Goal: Task Accomplishment & Management: Use online tool/utility

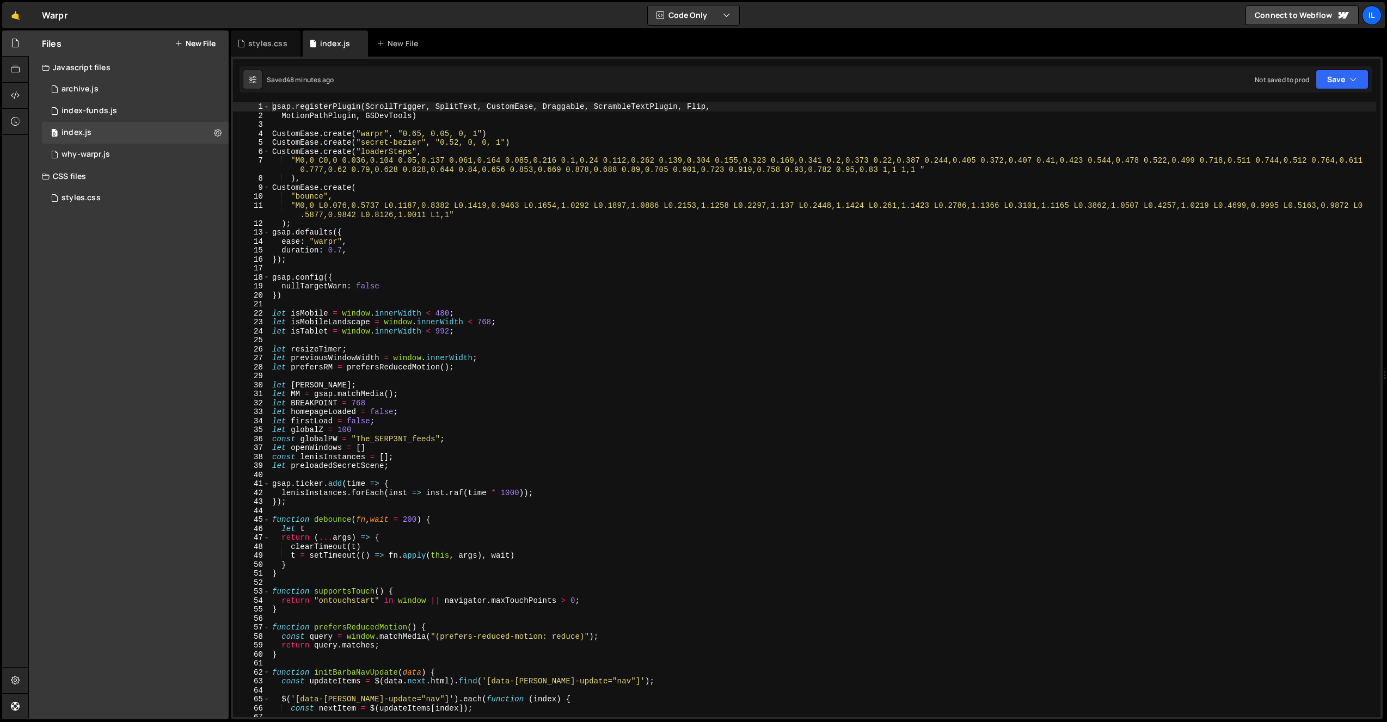
scroll to position [4829, 0]
drag, startPoint x: 403, startPoint y: 127, endPoint x: 367, endPoint y: 124, distance: 36.6
click at [403, 127] on div "gsap . registerPlugin ( ScrollTrigger , SplitText , CustomEase , Draggable , Sc…" at bounding box center [823, 418] width 1106 height 633
click at [395, 179] on div "gsap . registerPlugin ( ScrollTrigger , SplitText , CustomEase , Draggable , Sc…" at bounding box center [823, 418] width 1106 height 633
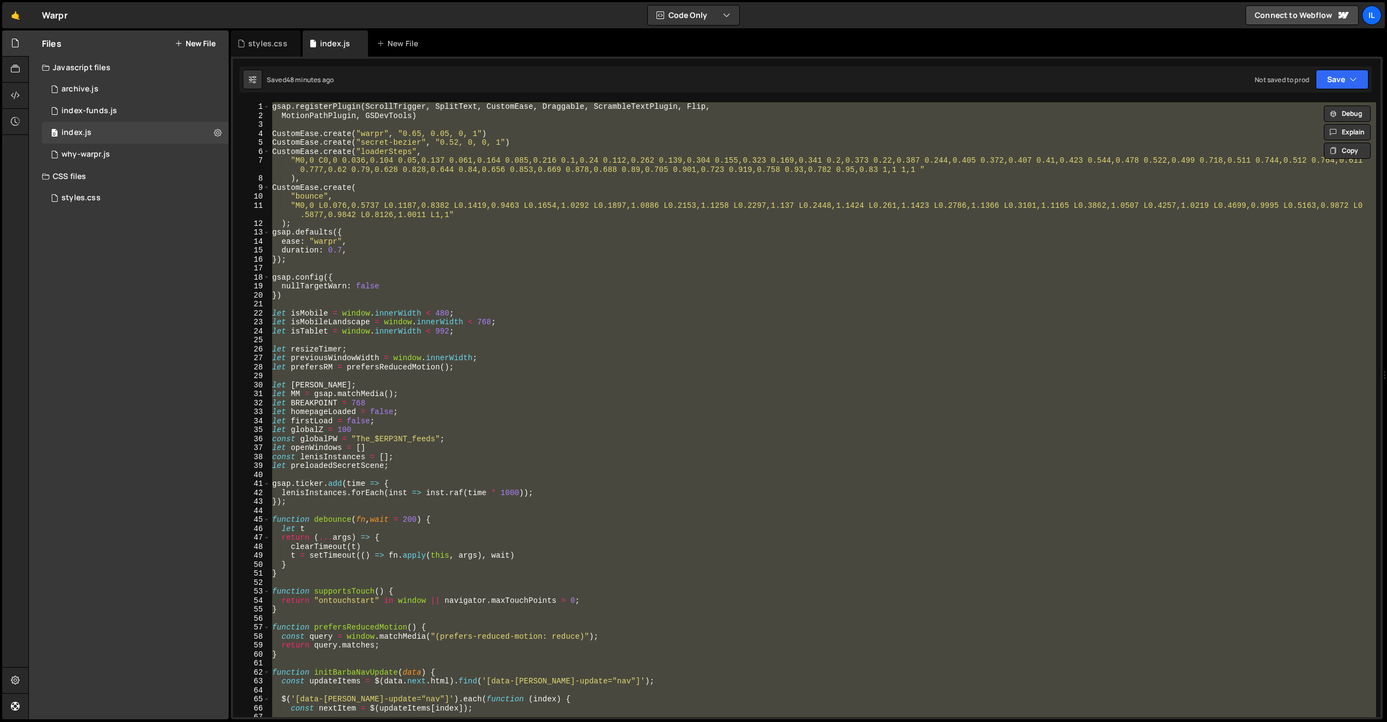
click at [140, 313] on div "Files New File Javascript files 0 archive.js 0 0 index-funds.js 0 0 index.js 0 0" at bounding box center [129, 374] width 200 height 689
click at [403, 298] on div "gsap . registerPlugin ( ScrollTrigger , SplitText , CustomEase , Draggable , Sc…" at bounding box center [823, 409] width 1106 height 615
type textarea "})"
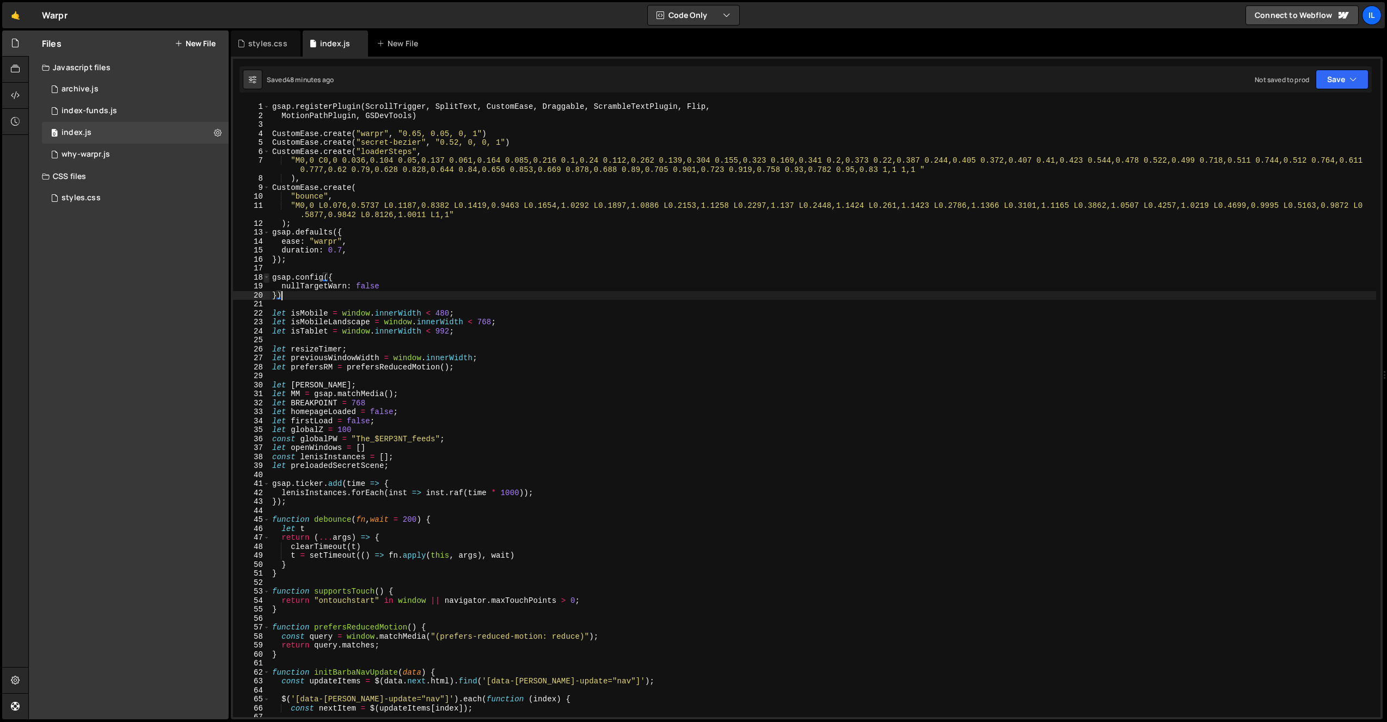
click at [269, 276] on span at bounding box center [266, 277] width 6 height 9
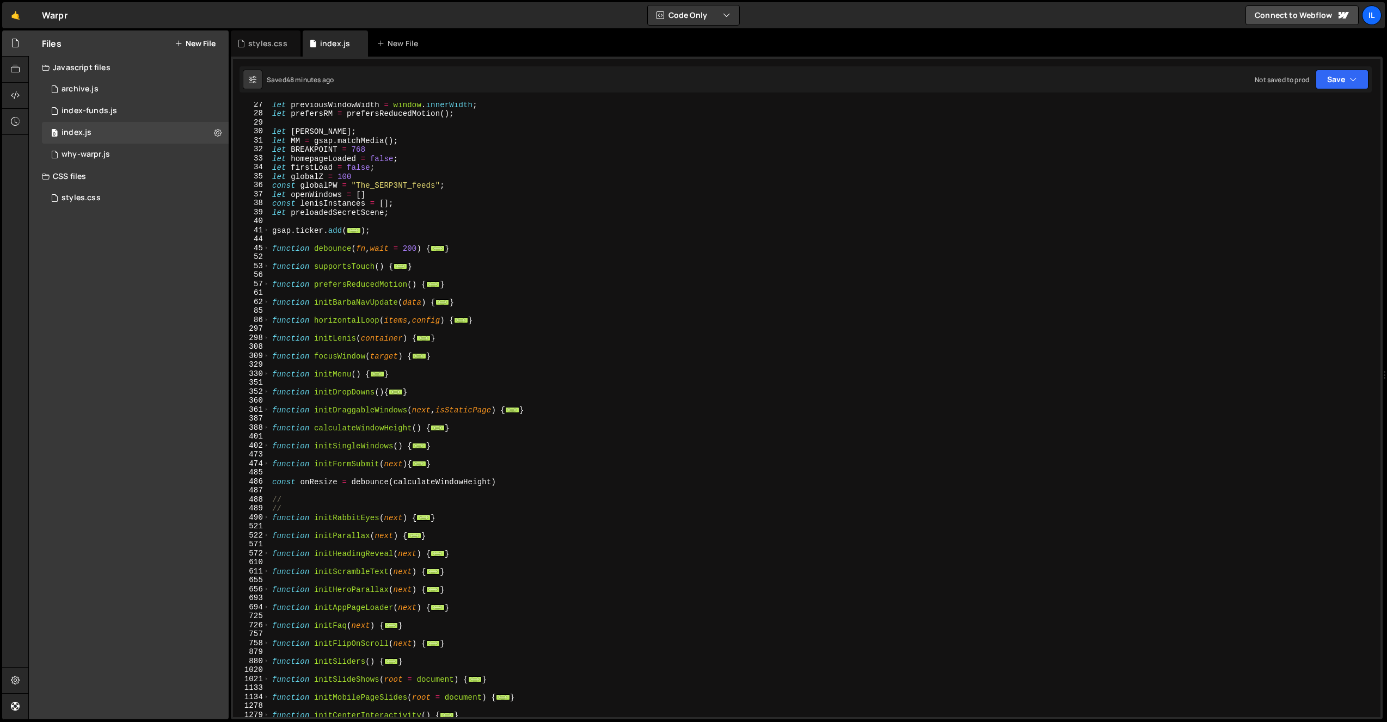
scroll to position [204, 0]
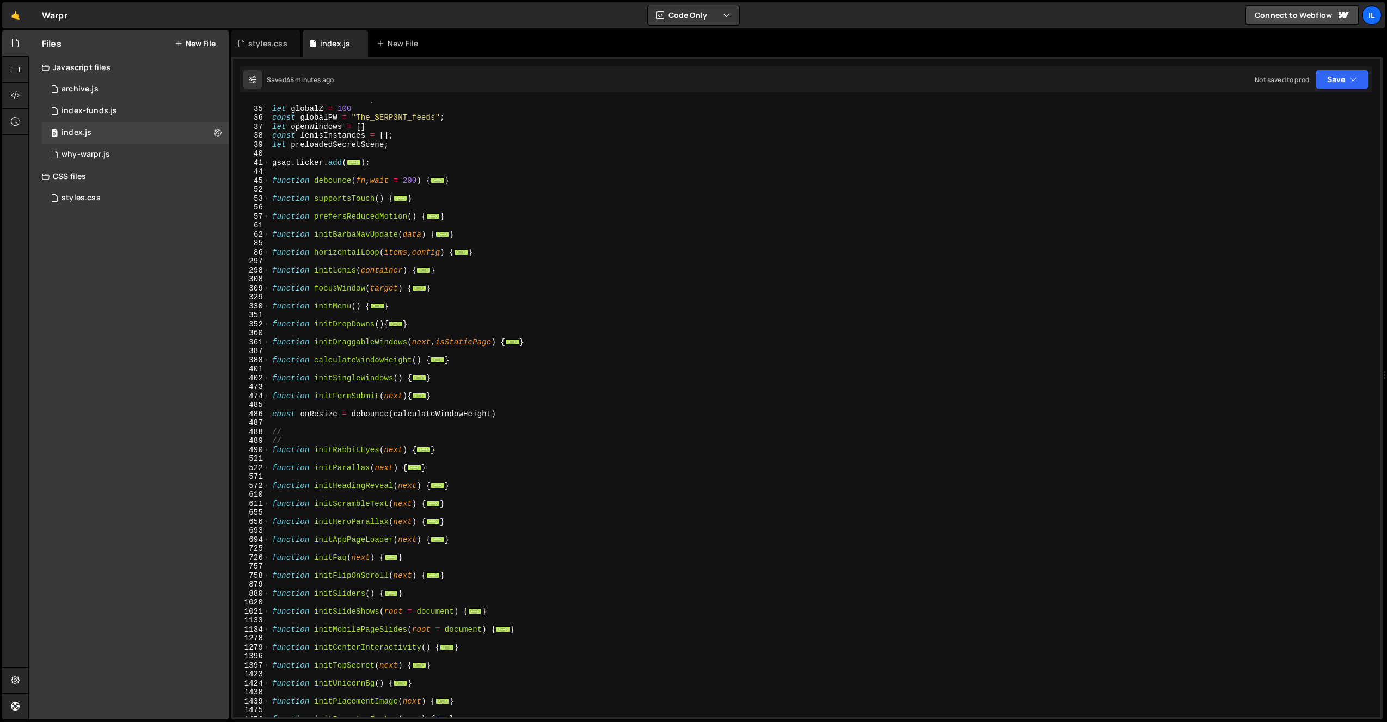
click at [360, 331] on div "let firstLoad = false ; let globalZ = 100 const globalPW = "The_$ERP3NT_feeds" …" at bounding box center [823, 411] width 1106 height 633
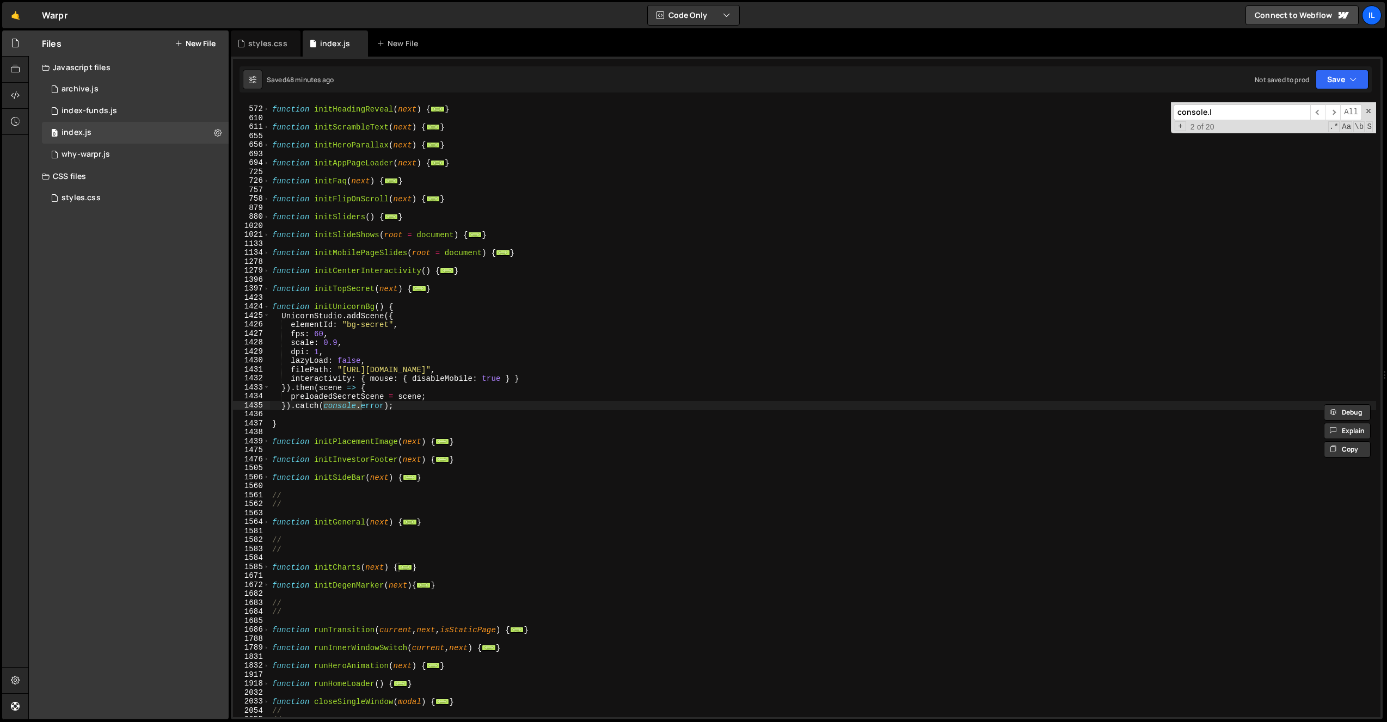
scroll to position [1273, 0]
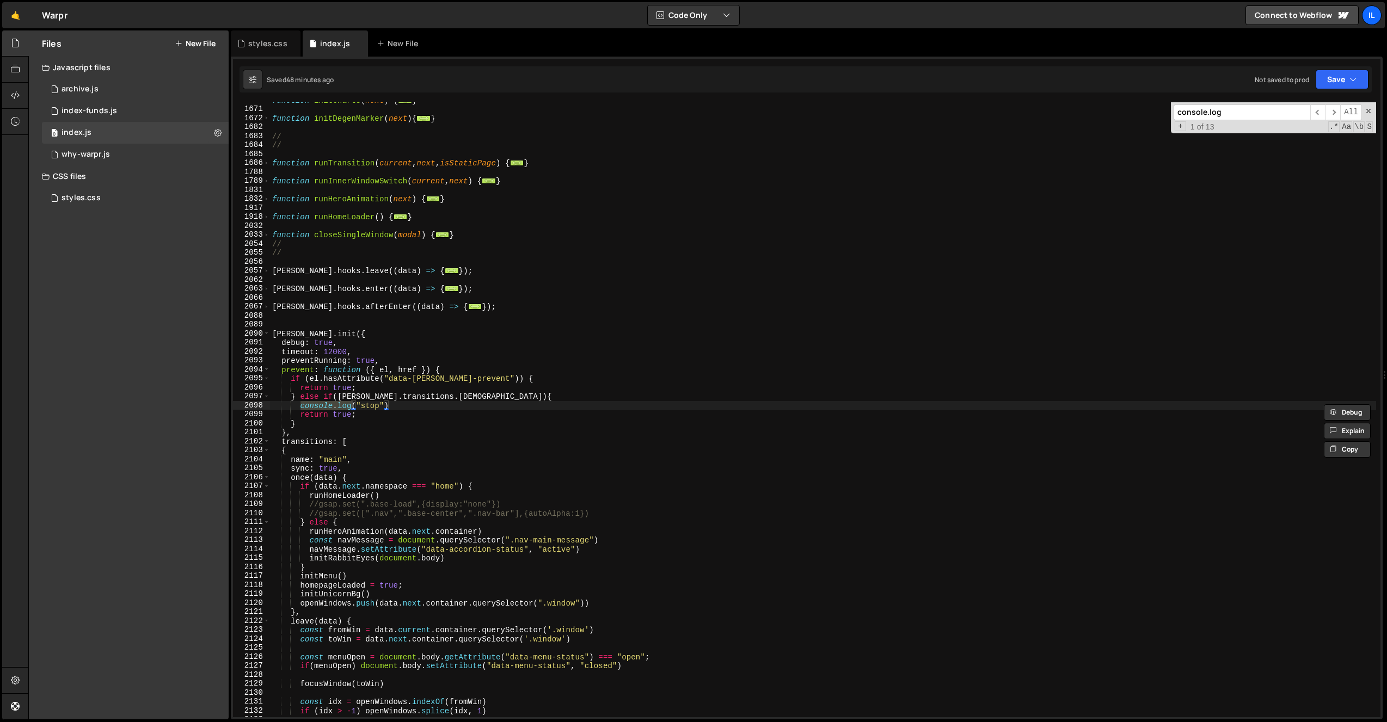
type input "console.log"
click at [307, 409] on div "function initCharts ( next ) { ... } function initDegenMarker ( next ) { ... } …" at bounding box center [823, 409] width 1106 height 615
click at [294, 411] on div "function initCharts ( next ) { ... } function initDegenMarker ( next ) { ... } …" at bounding box center [823, 412] width 1106 height 633
click at [300, 408] on div "function initCharts ( next ) { ... } function initDegenMarker ( next ) { ... } …" at bounding box center [823, 412] width 1106 height 633
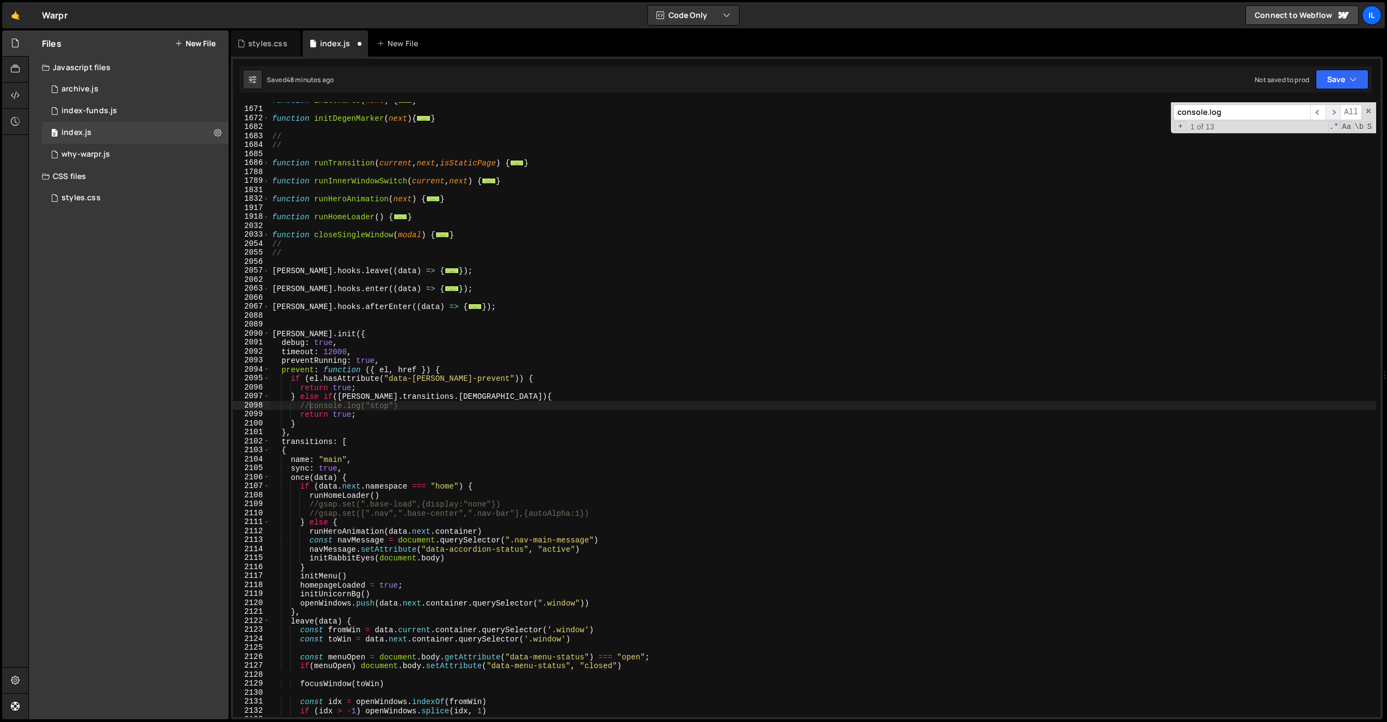
click at [1337, 113] on span "​" at bounding box center [1332, 112] width 15 height 16
click at [1339, 109] on span "​" at bounding box center [1332, 112] width 15 height 16
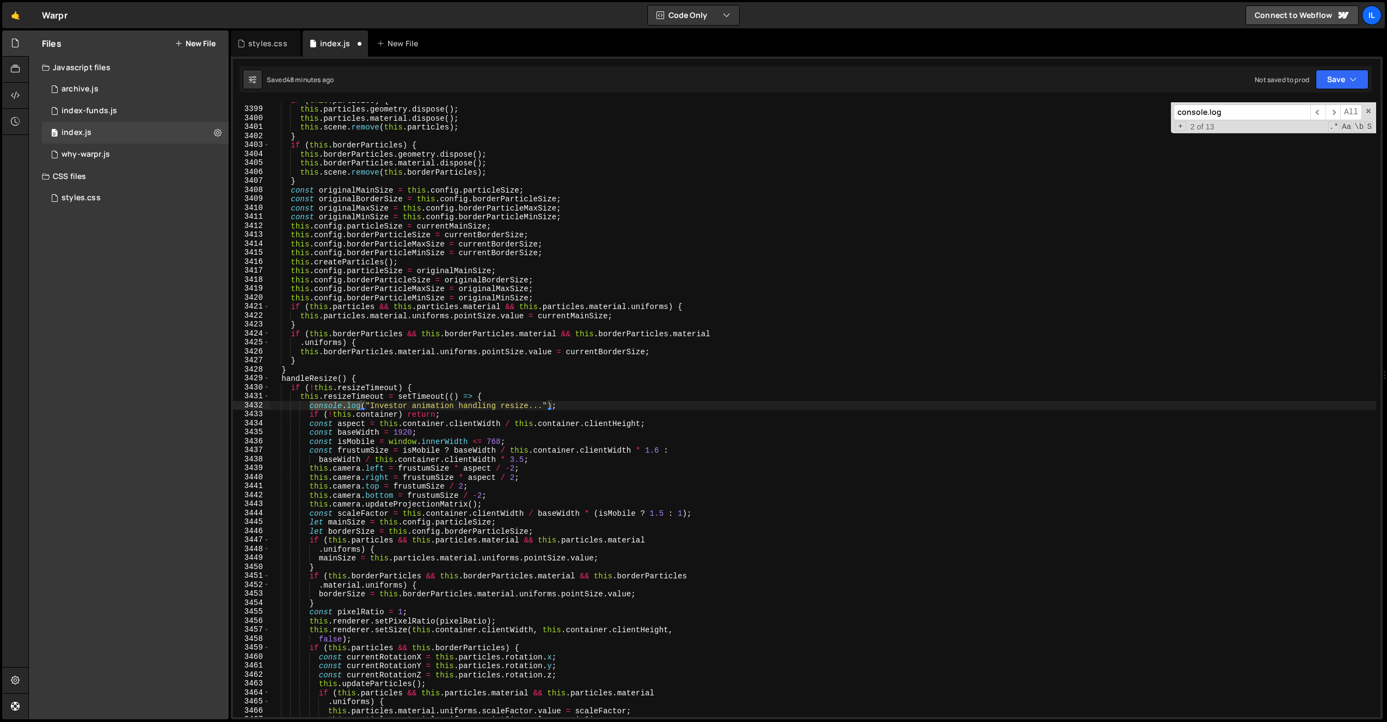
click at [313, 404] on div "if ( this . particles ) { this . particles . geometry . dispose ( ) ; this . pa…" at bounding box center [823, 409] width 1106 height 615
click at [308, 407] on div "if ( this . particles ) { this . particles . geometry . dispose ( ) ; this . pa…" at bounding box center [823, 412] width 1106 height 633
type textarea "//console.log("Investor animation handling resize...");"
click at [1334, 111] on span "​" at bounding box center [1332, 112] width 15 height 16
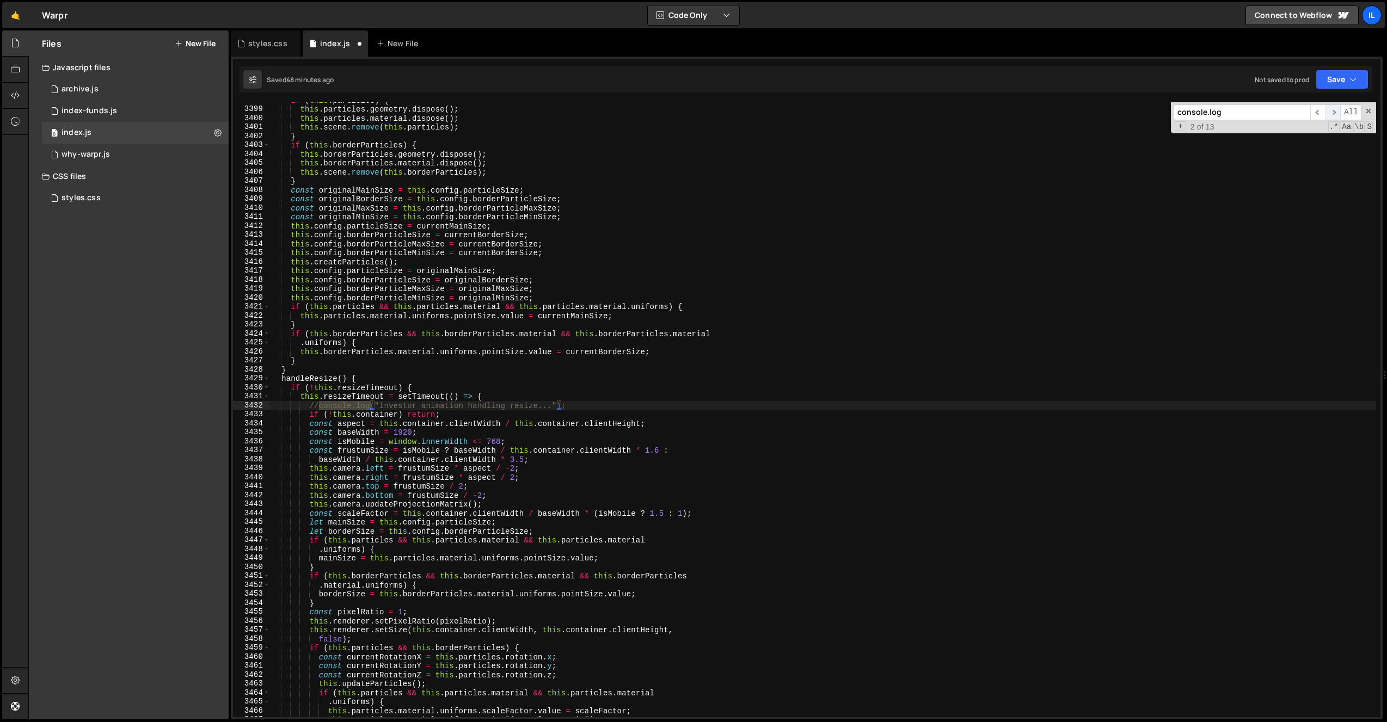
click at [1334, 111] on span "​" at bounding box center [1332, 112] width 15 height 16
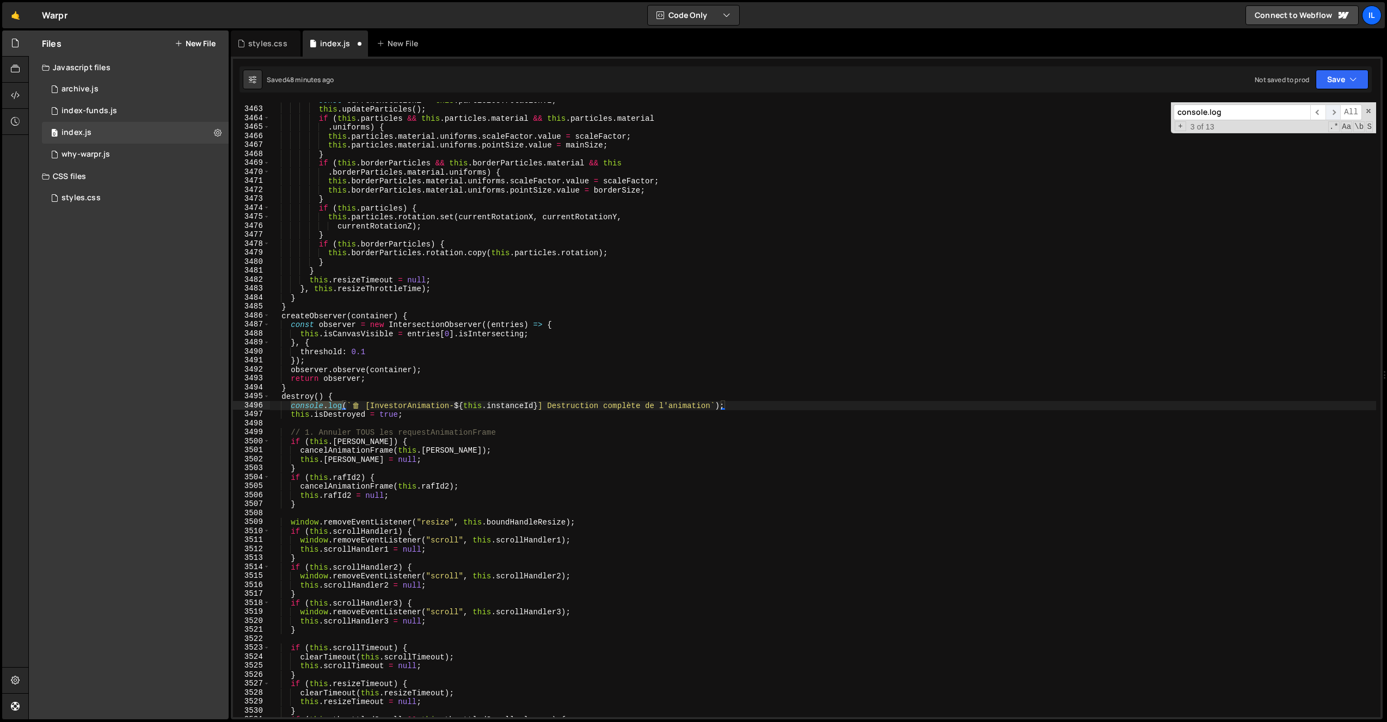
scroll to position [13825, 0]
click at [293, 421] on div "const currentRotationZ = this . particles . rotation . z ; this . updateParticl…" at bounding box center [823, 412] width 1106 height 633
click at [292, 402] on div "const currentRotationZ = this . particles . rotation . z ; this . updateParticl…" at bounding box center [823, 412] width 1106 height 633
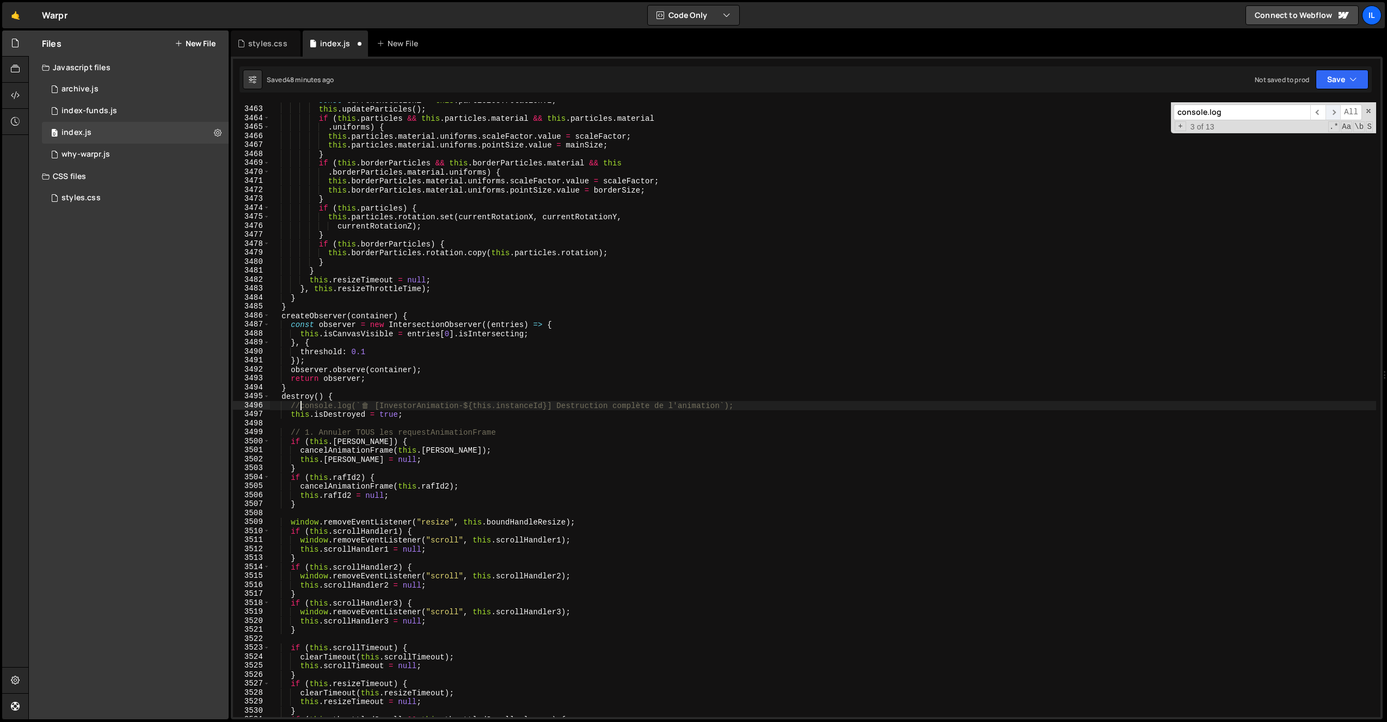
click at [1338, 116] on span "​" at bounding box center [1332, 112] width 15 height 16
drag, startPoint x: 1336, startPoint y: 113, endPoint x: 1323, endPoint y: 118, distance: 13.9
click at [1336, 113] on span "​" at bounding box center [1332, 112] width 15 height 16
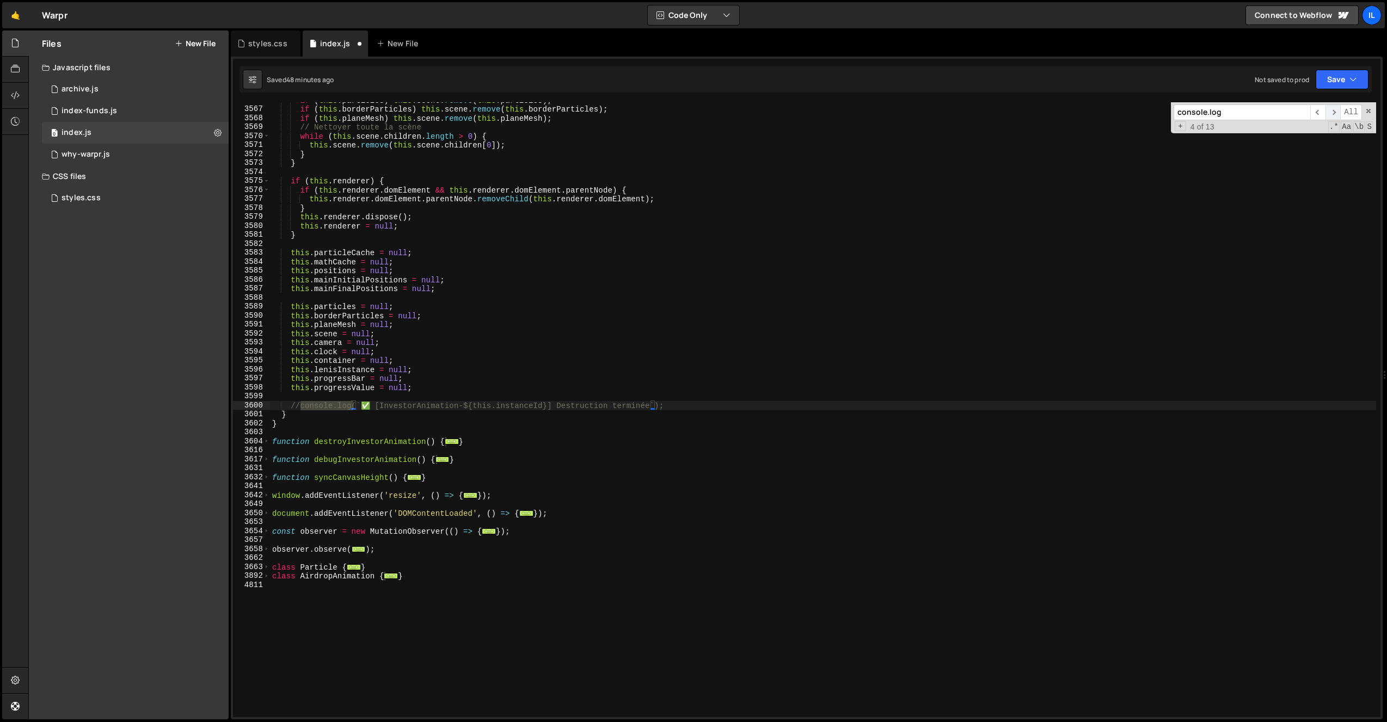
click at [1338, 110] on span "​" at bounding box center [1332, 112] width 15 height 16
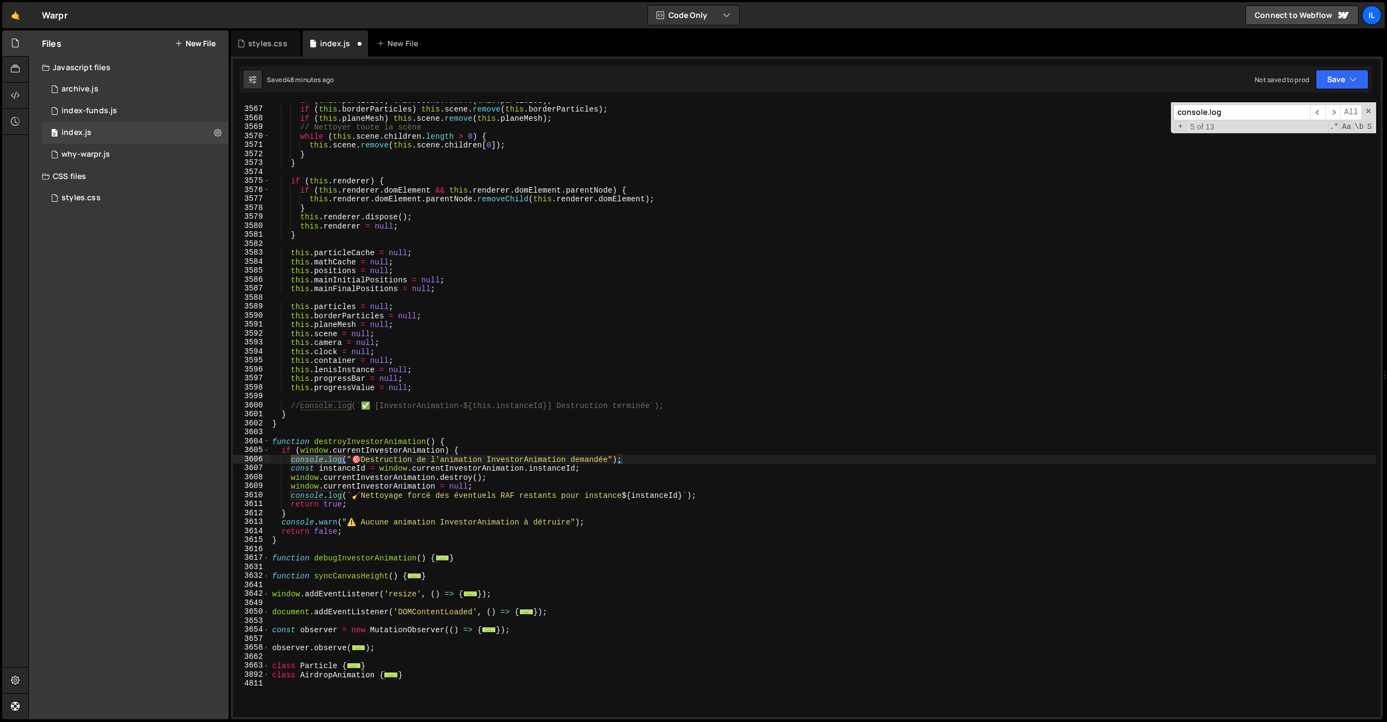
click at [293, 495] on div "if ( this . particles ) this . scene . remove ( this . particles ) ; if ( this …" at bounding box center [823, 412] width 1106 height 633
click at [291, 497] on div "if ( this . particles ) this . scene . remove ( this . particles ) ; if ( this …" at bounding box center [823, 412] width 1106 height 633
click at [291, 464] on div "if ( this . particles ) this . scene . remove ( this . particles ) ; if ( this …" at bounding box center [823, 412] width 1106 height 633
click at [288, 457] on div "if ( this . particles ) this . scene . remove ( this . particles ) ; if ( this …" at bounding box center [823, 412] width 1106 height 633
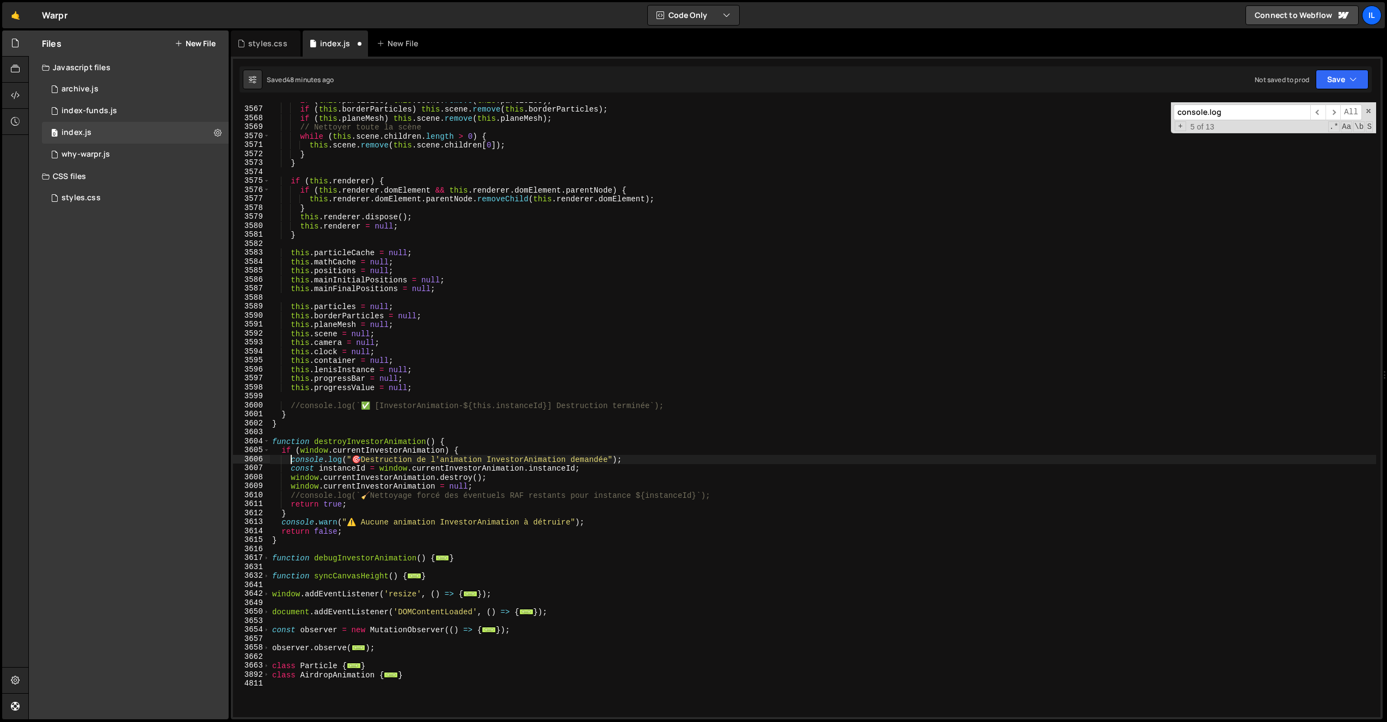
click at [291, 460] on div "if ( this . particles ) this . scene . remove ( this . particles ) ; if ( this …" at bounding box center [823, 412] width 1106 height 633
click at [1334, 108] on span "​" at bounding box center [1332, 112] width 15 height 16
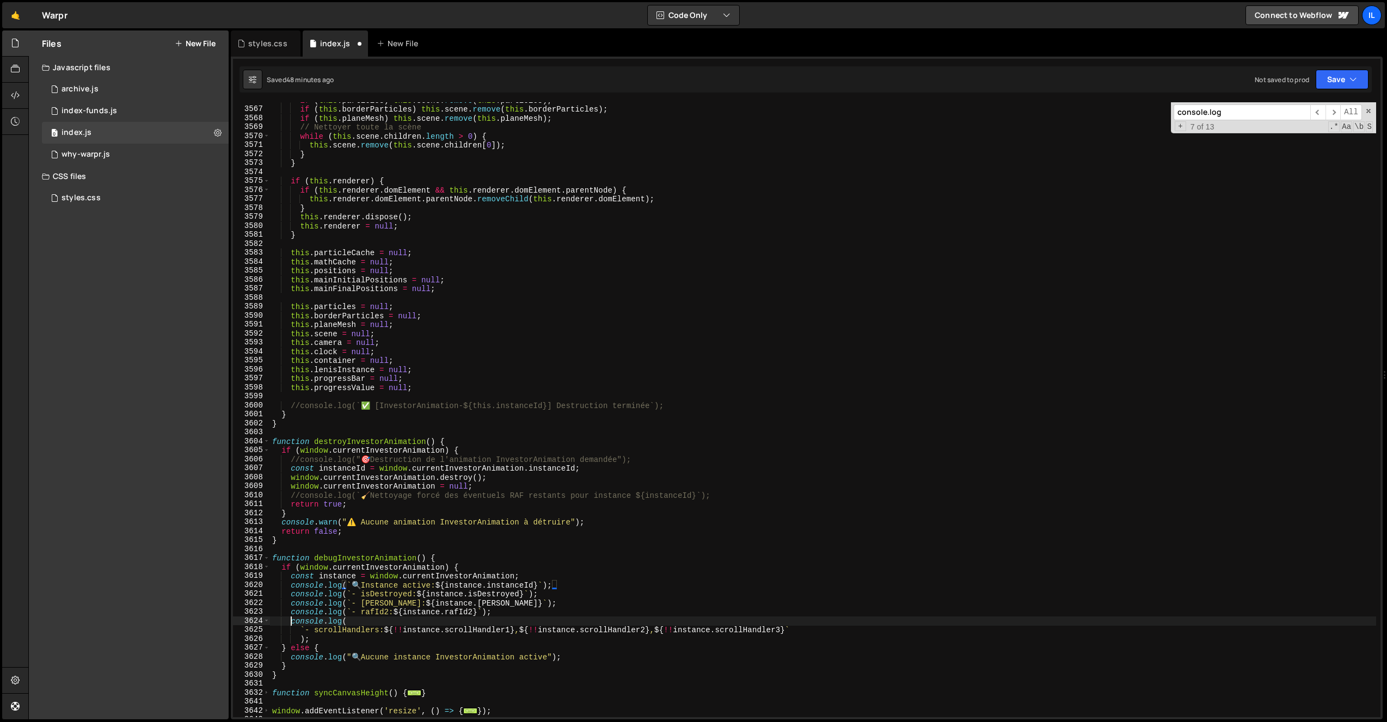
click at [292, 620] on div "if ( this . particles ) this . scene . remove ( this . particles ) ; if ( this …" at bounding box center [823, 412] width 1106 height 633
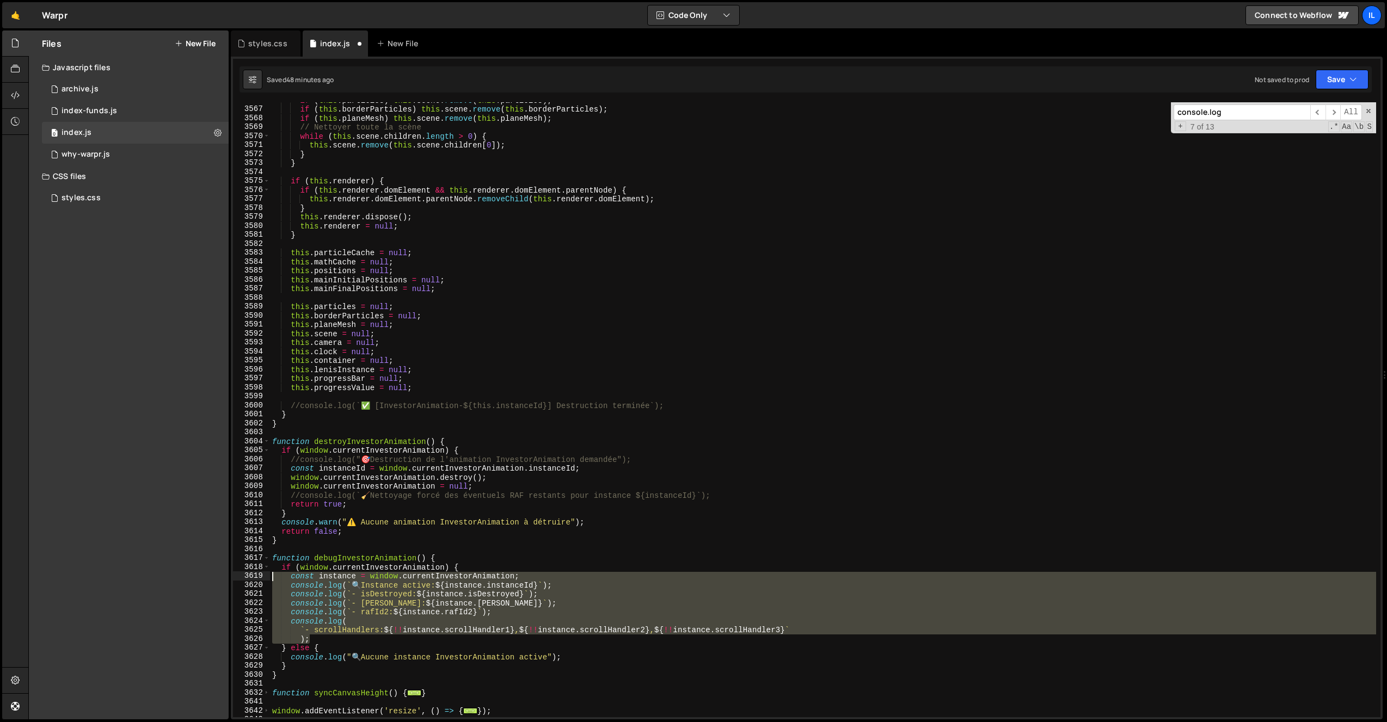
drag, startPoint x: 319, startPoint y: 639, endPoint x: 245, endPoint y: 577, distance: 96.9
click at [245, 577] on div "console.log( 3566 3567 3568 3569 3570 3571 3572 3573 3574 3575 3576 3577 3578 3…" at bounding box center [806, 409] width 1147 height 615
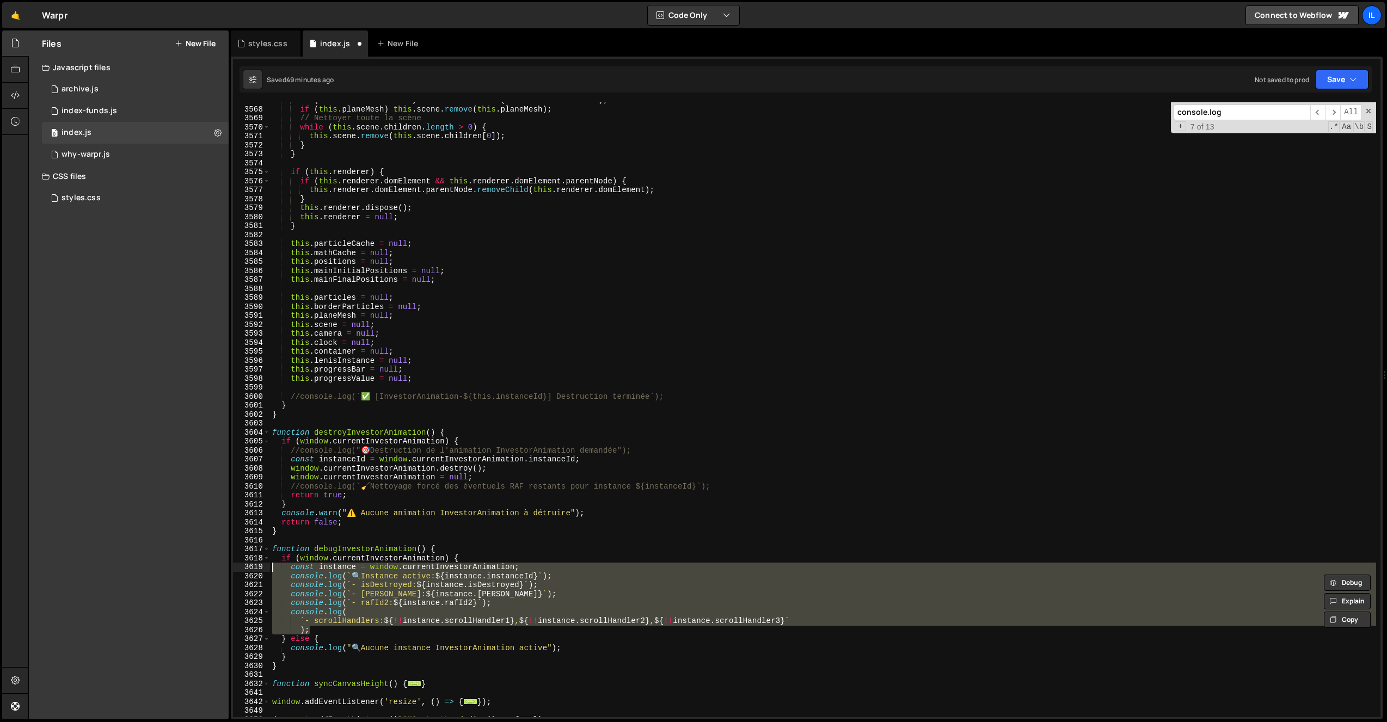
scroll to position [14767, 0]
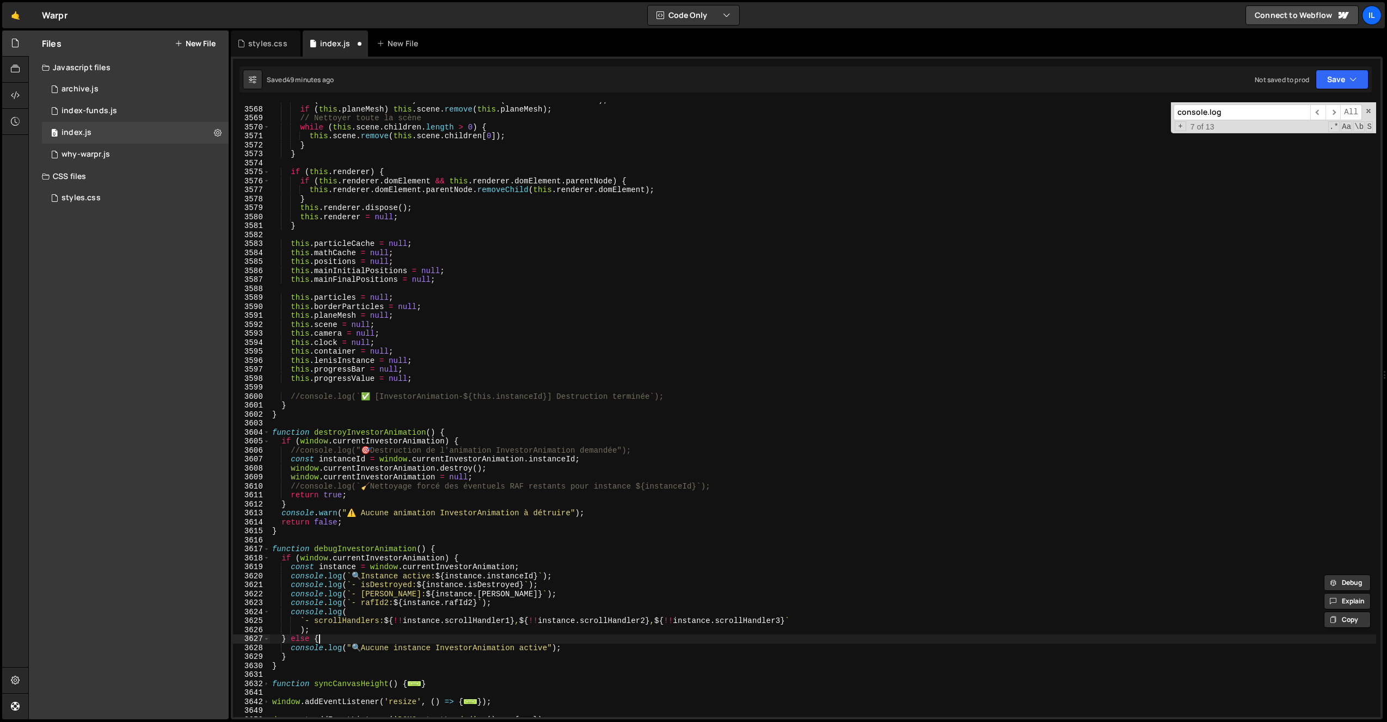
click at [326, 638] on div "if ( this . borderParticles ) this . scene . remove ( this . borderParticles ) …" at bounding box center [823, 412] width 1106 height 633
click at [1335, 112] on span "​" at bounding box center [1332, 112] width 15 height 16
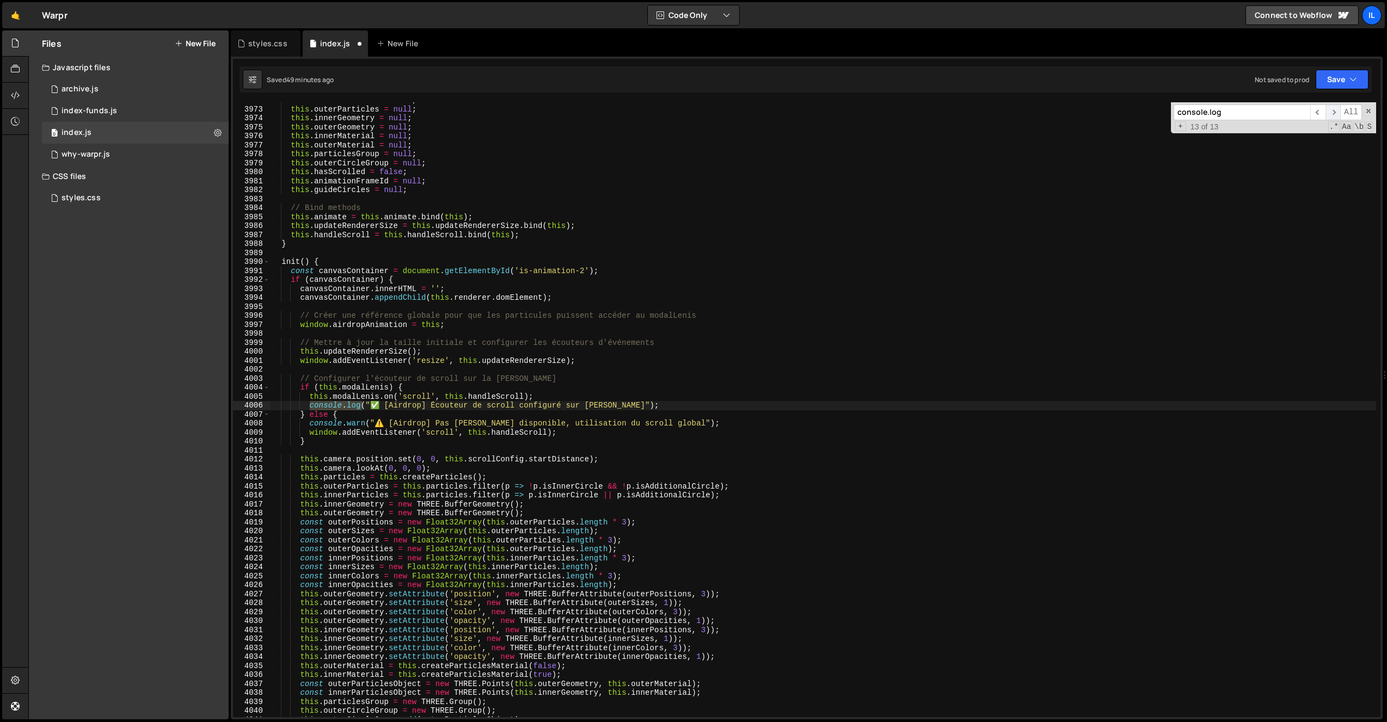
scroll to position [951, 0]
click at [1335, 112] on span "​" at bounding box center [1332, 112] width 15 height 16
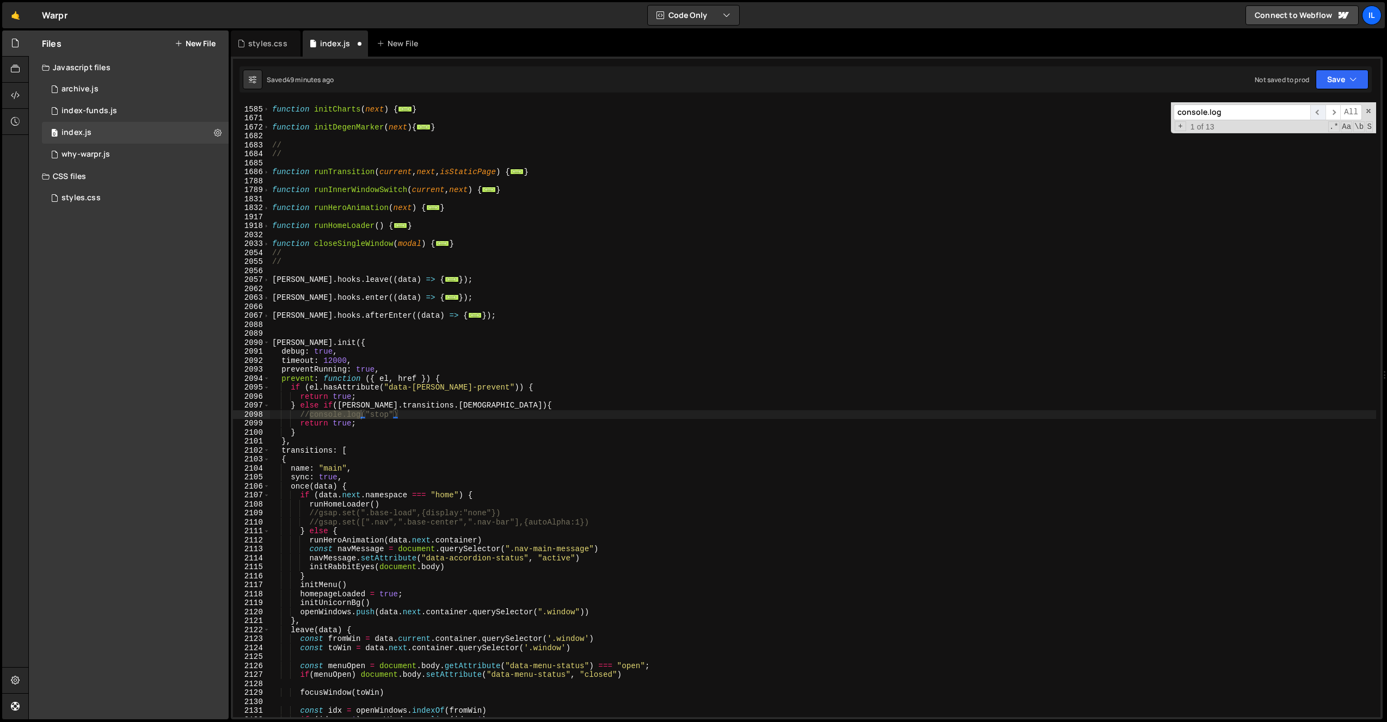
click at [1313, 112] on span "​" at bounding box center [1317, 112] width 15 height 16
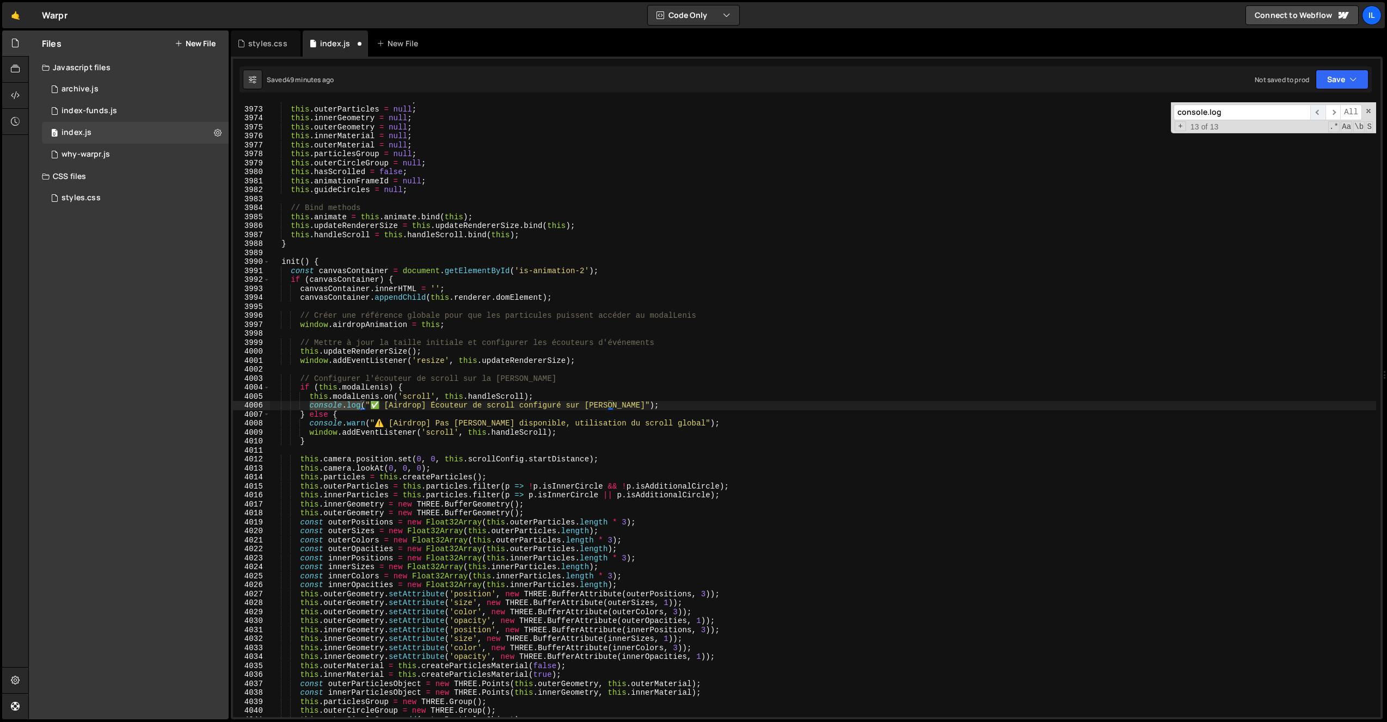
scroll to position [12163, 0]
click at [307, 409] on div "this . innerParticles = null ; this . outerParticles = null ; this . innerGeome…" at bounding box center [823, 412] width 1106 height 633
click at [311, 405] on div "this . innerParticles = null ; this . outerParticles = null ; this . innerGeome…" at bounding box center [823, 412] width 1106 height 633
click at [1364, 110] on div "console.log ​ ​ All Replace All + 13 of 13 .* Aa \b S" at bounding box center [1272, 117] width 205 height 31
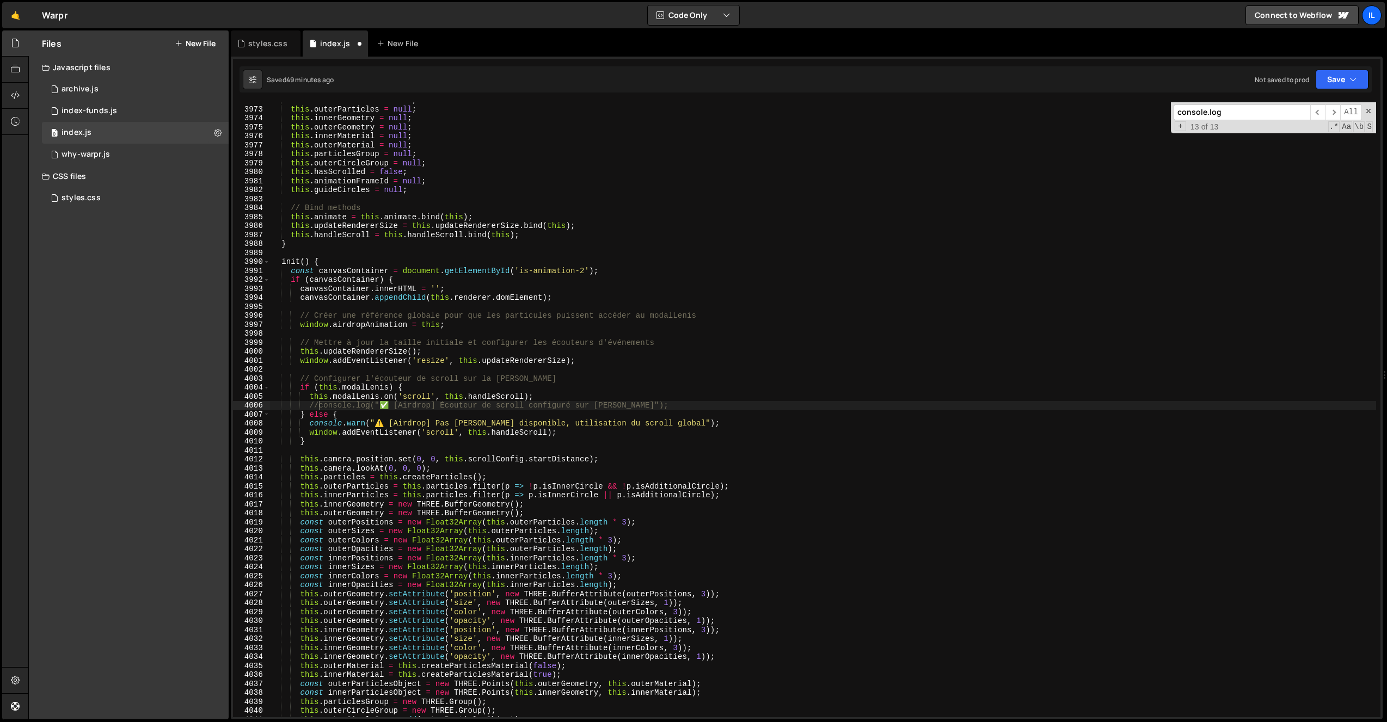
scroll to position [12087, 0]
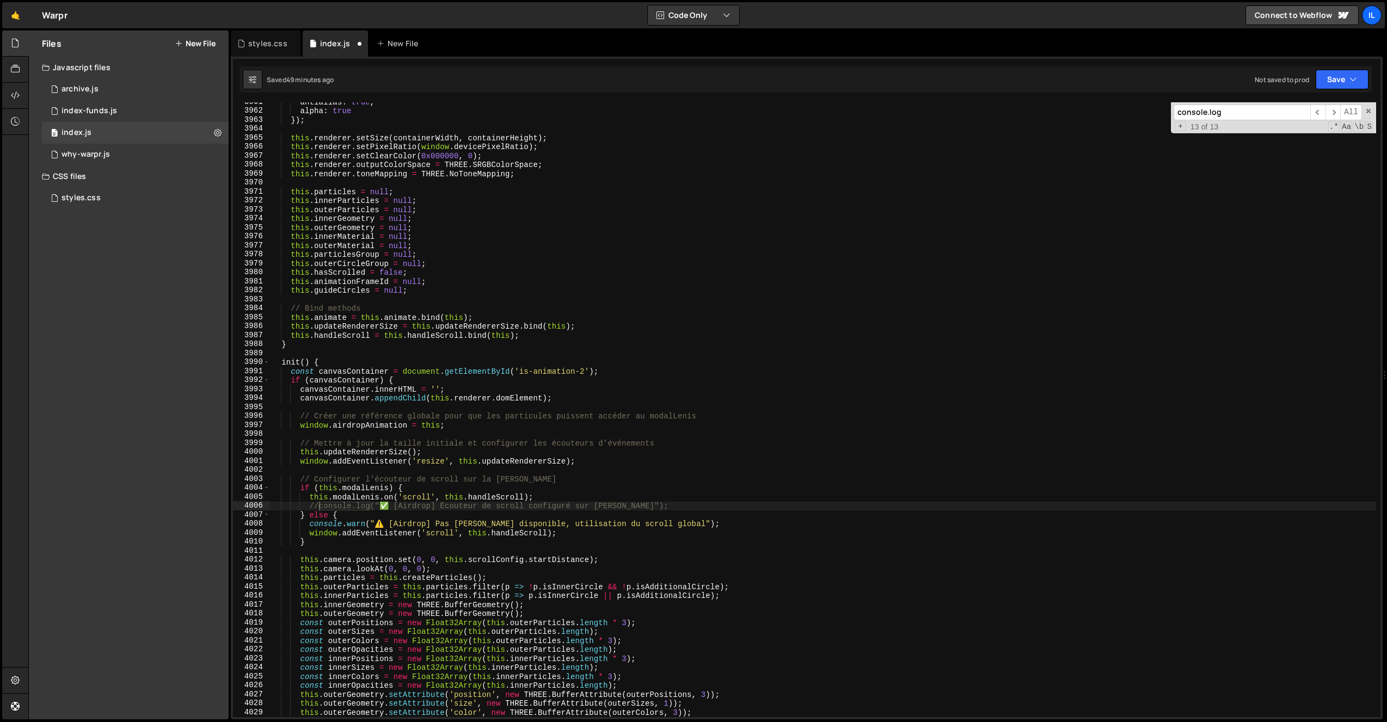
click at [267, 360] on span at bounding box center [266, 362] width 6 height 9
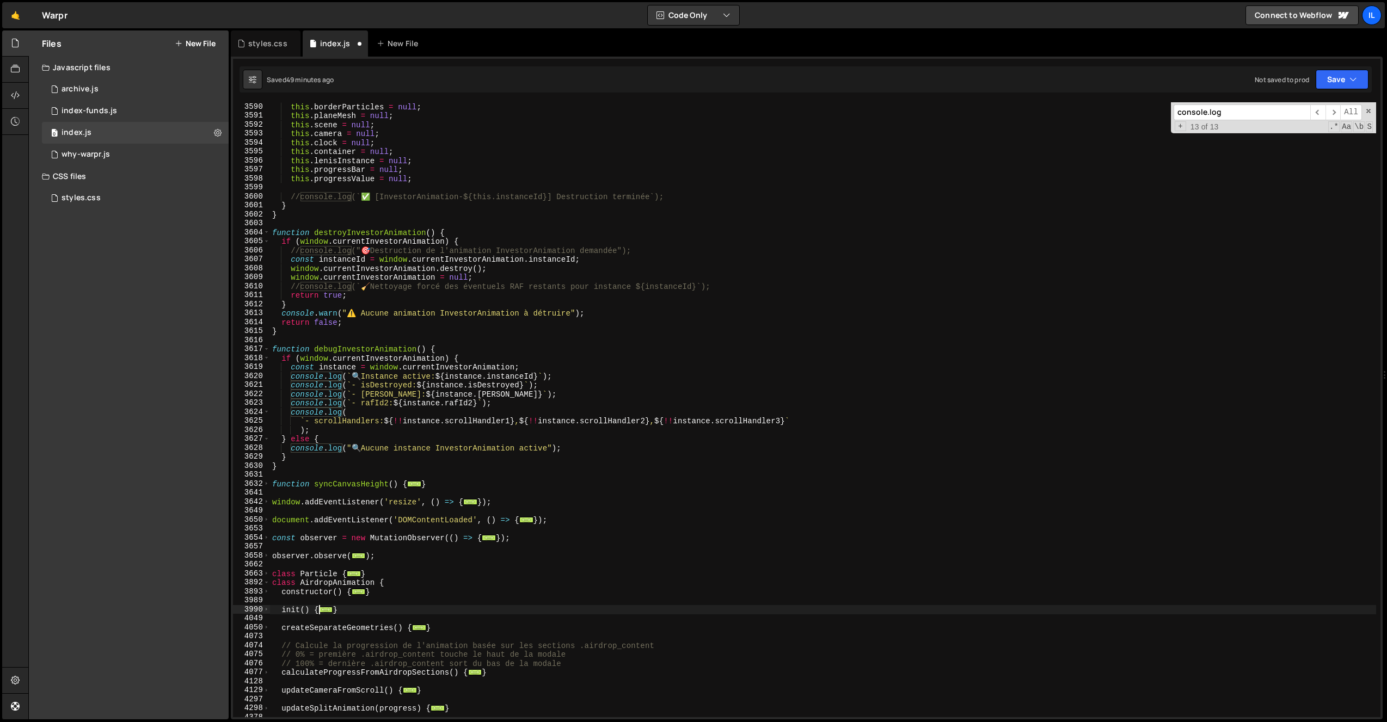
scroll to position [14771, 0]
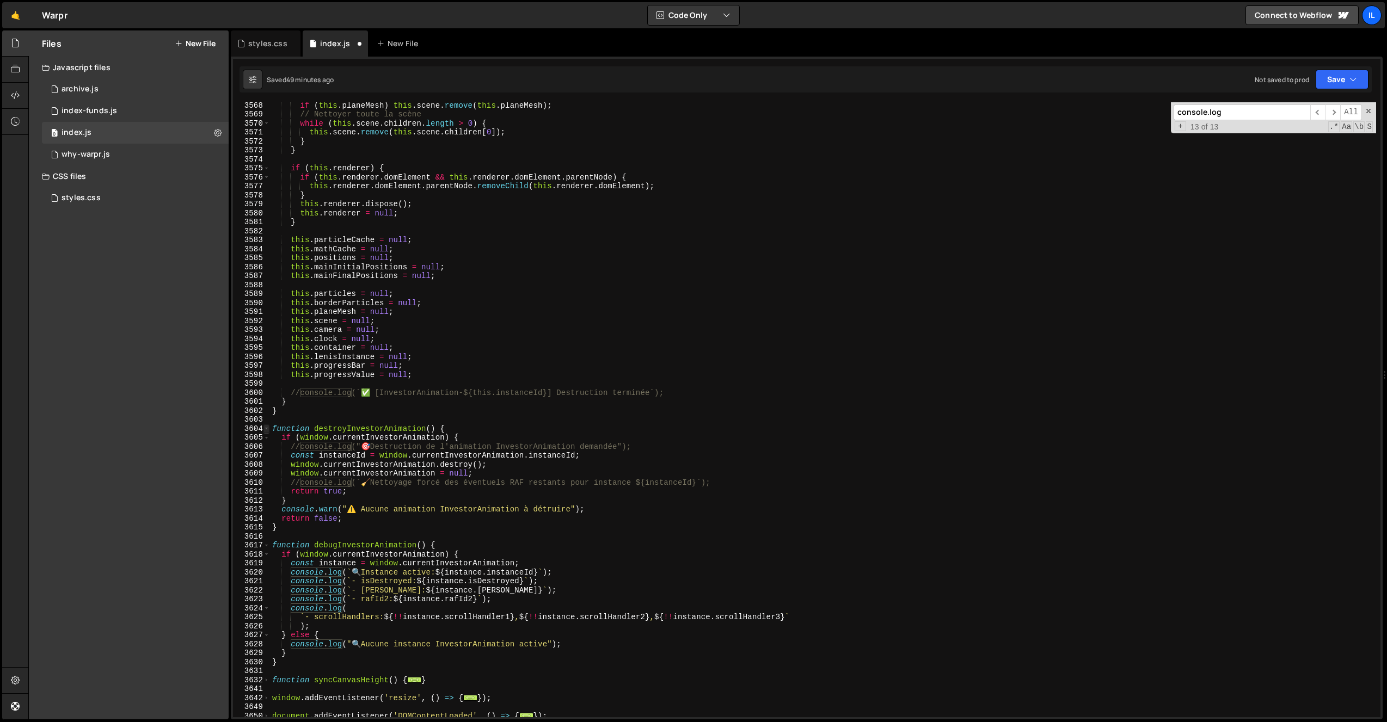
click at [265, 431] on span at bounding box center [266, 428] width 6 height 9
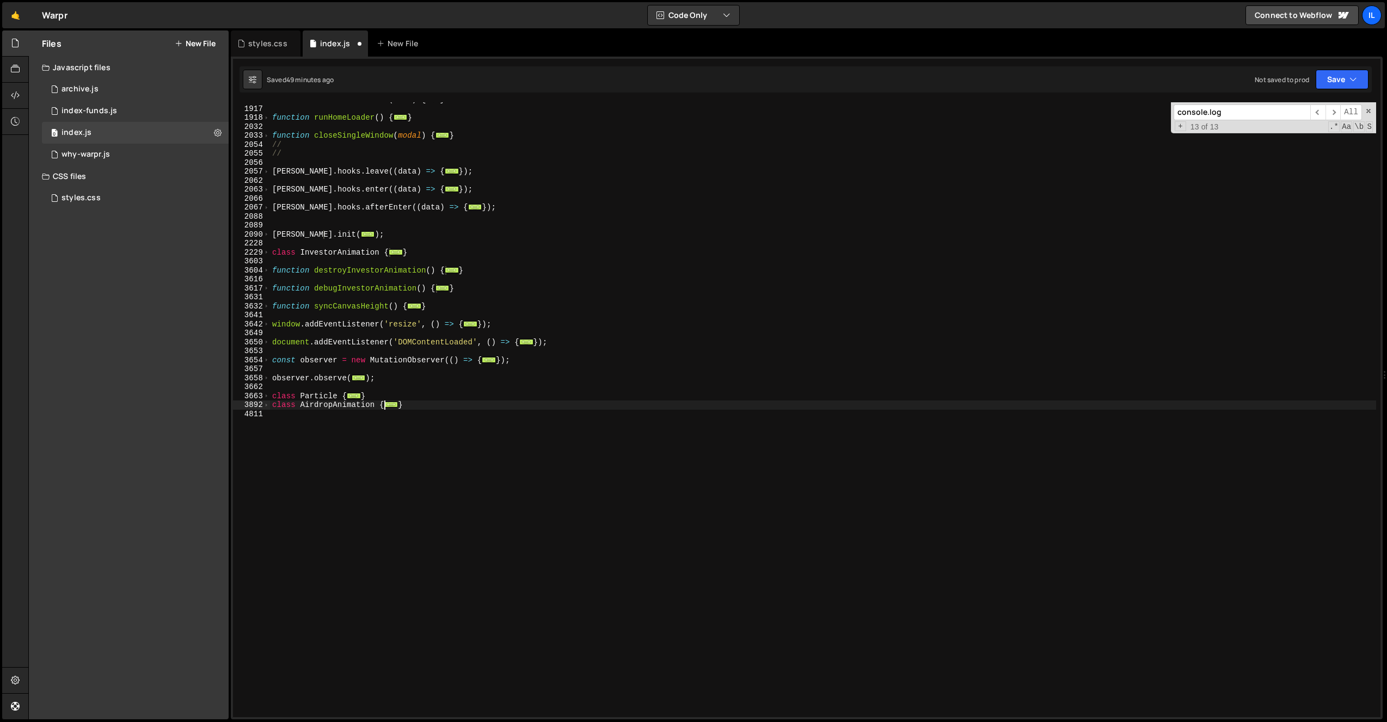
scroll to position [790, 0]
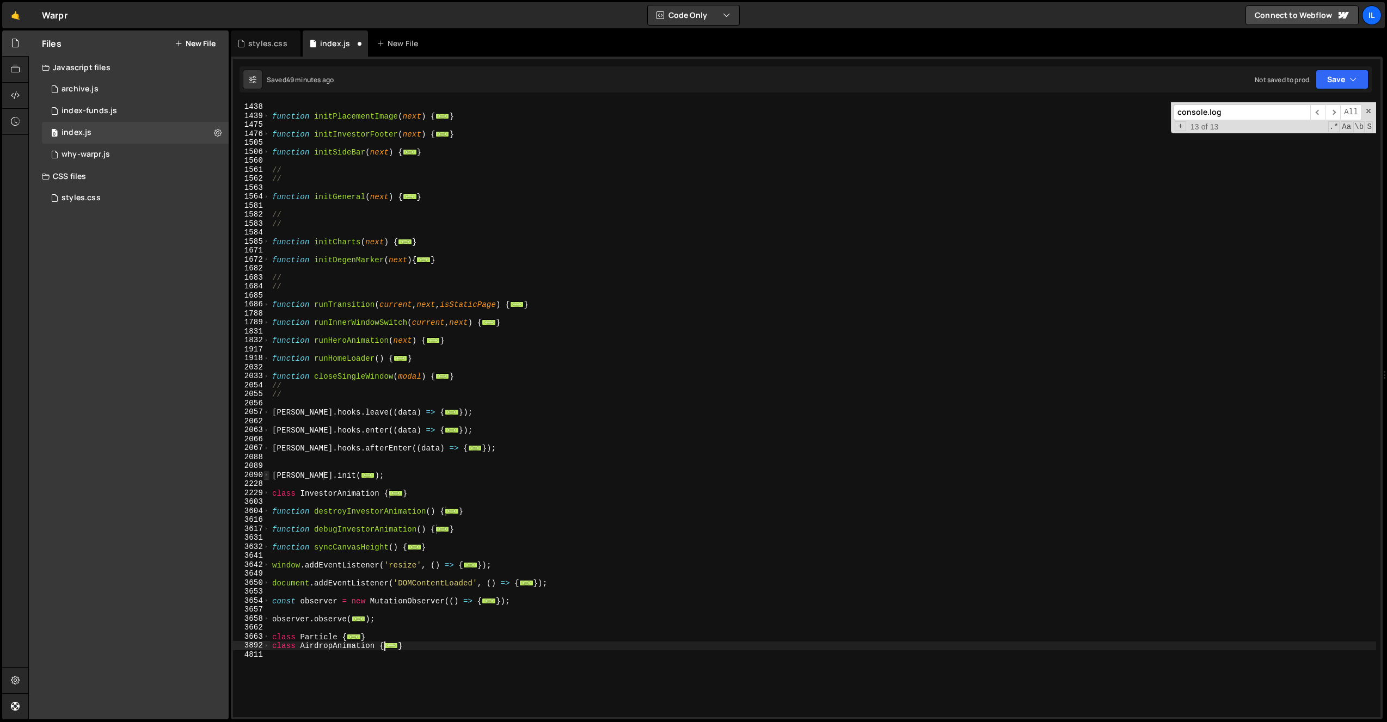
click at [264, 476] on span at bounding box center [266, 475] width 6 height 9
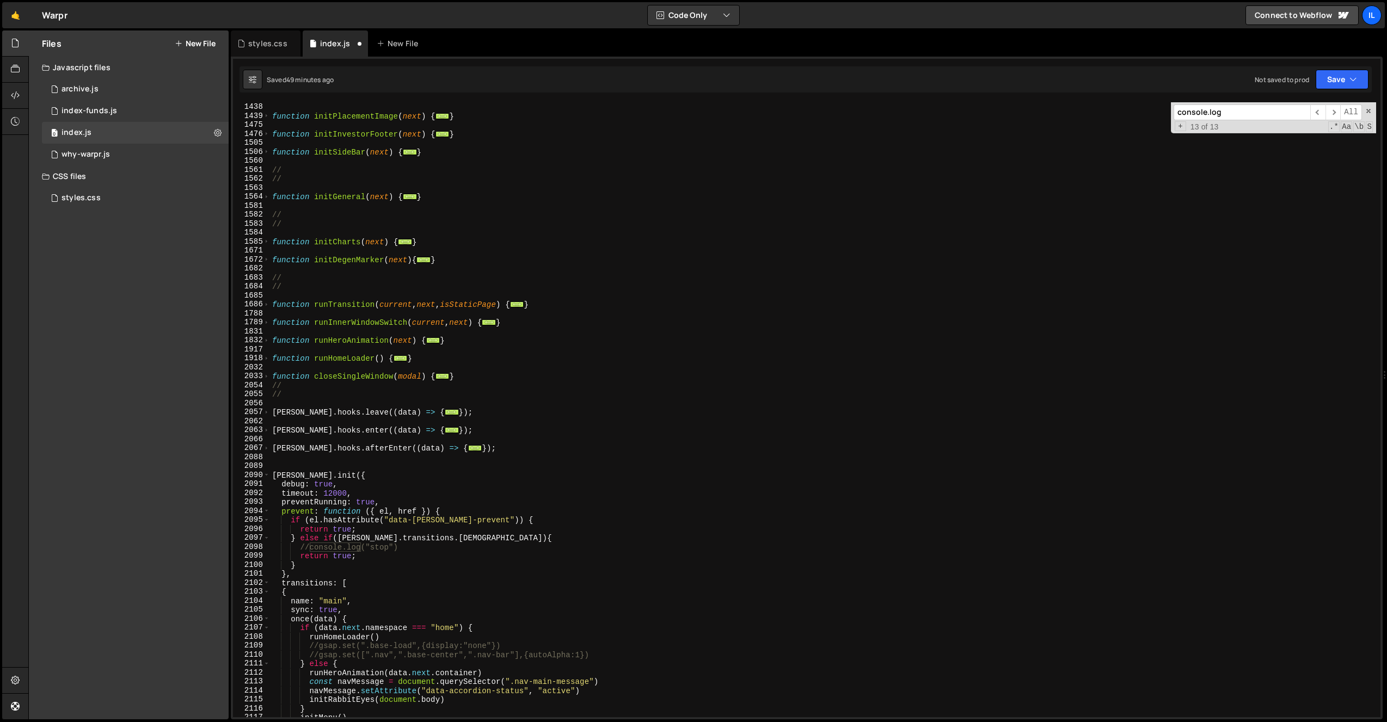
click at [317, 485] on div "function initUnicornBg ( ) { ... } function initPlacementImage ( next ) { ... }…" at bounding box center [823, 410] width 1106 height 633
type textarea "debug: false,"
click at [520, 405] on div "function initUnicornBg ( ) { ... } function initPlacementImage ( next ) { ... }…" at bounding box center [823, 410] width 1106 height 633
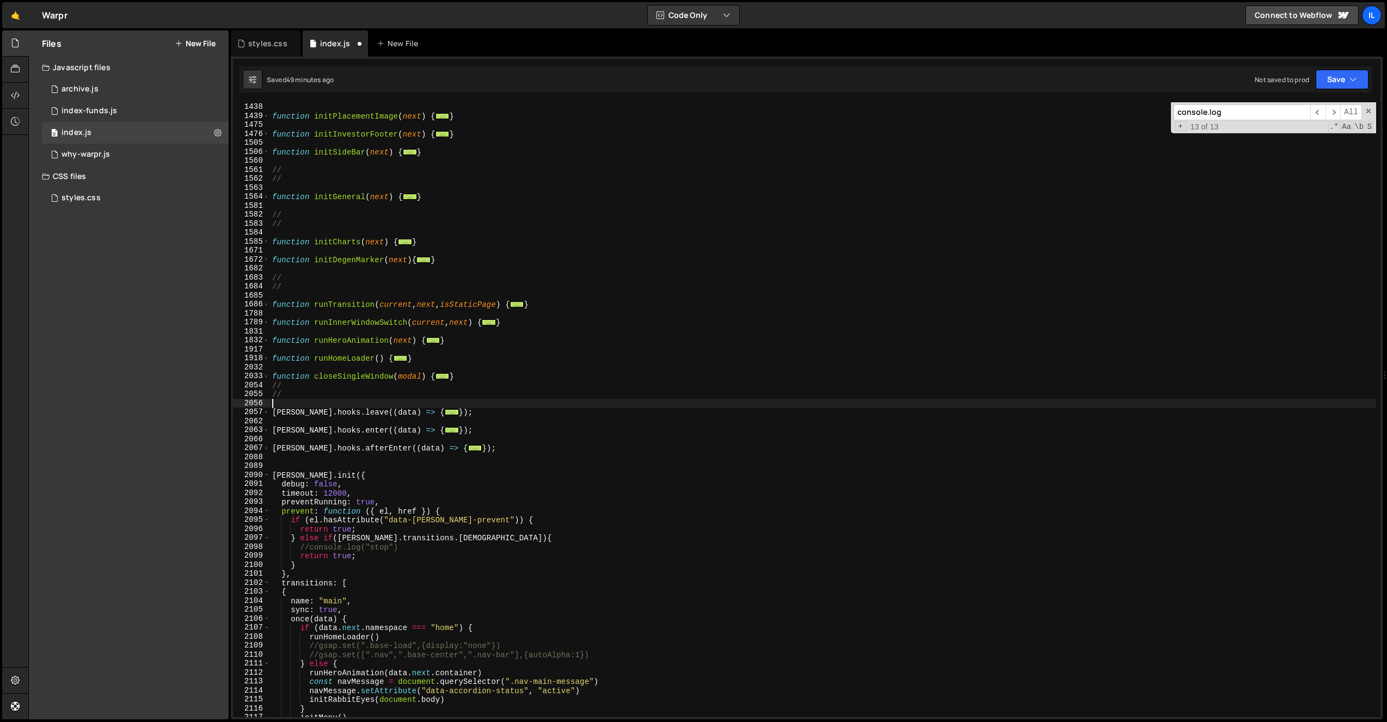
scroll to position [0, 0]
click at [439, 511] on div "function initUnicornBg ( ) { ... } function initPlacementImage ( next ) { ... }…" at bounding box center [823, 410] width 1106 height 633
drag, startPoint x: 442, startPoint y: 510, endPoint x: 438, endPoint y: 516, distance: 7.6
click at [438, 516] on div "function initUnicornBg ( ) { ... } function initPlacementImage ( next ) { ... }…" at bounding box center [823, 410] width 1106 height 633
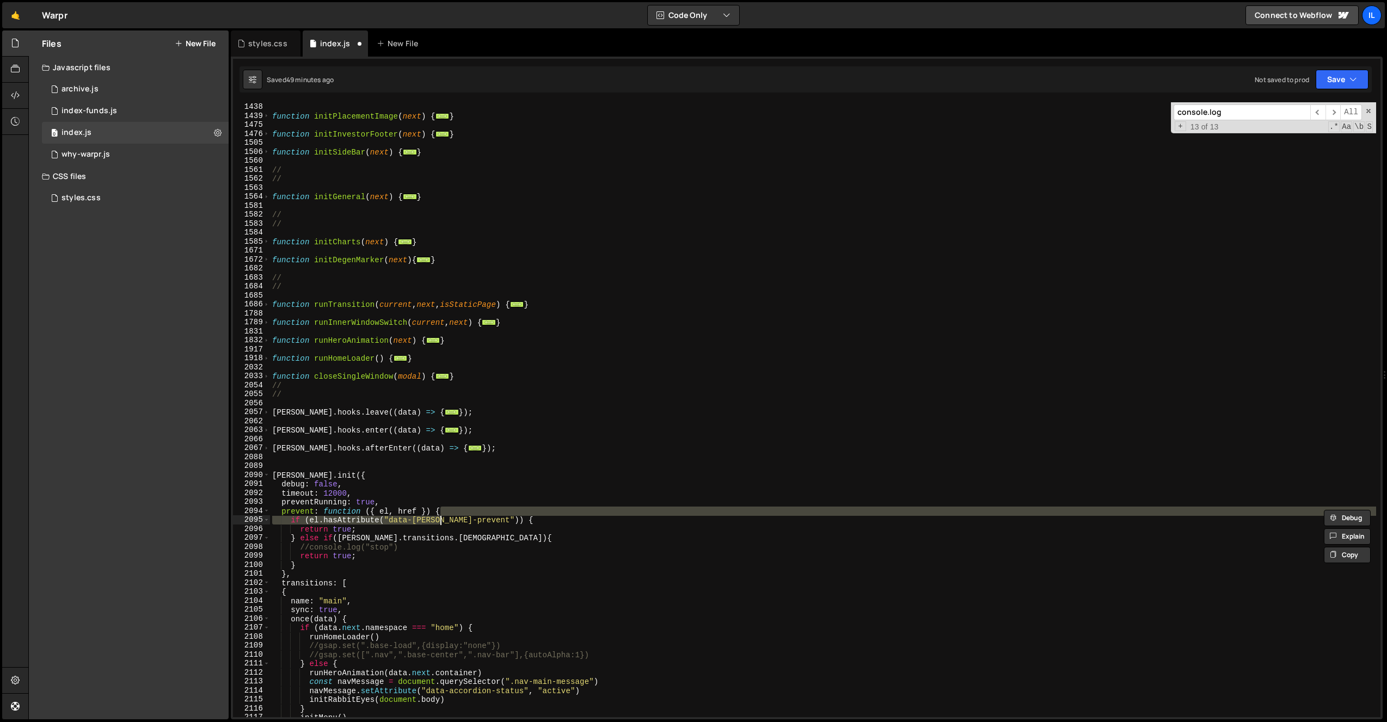
click at [401, 326] on div "function initUnicornBg ( ) { ... } function initPlacementImage ( next ) { ... }…" at bounding box center [823, 410] width 1106 height 633
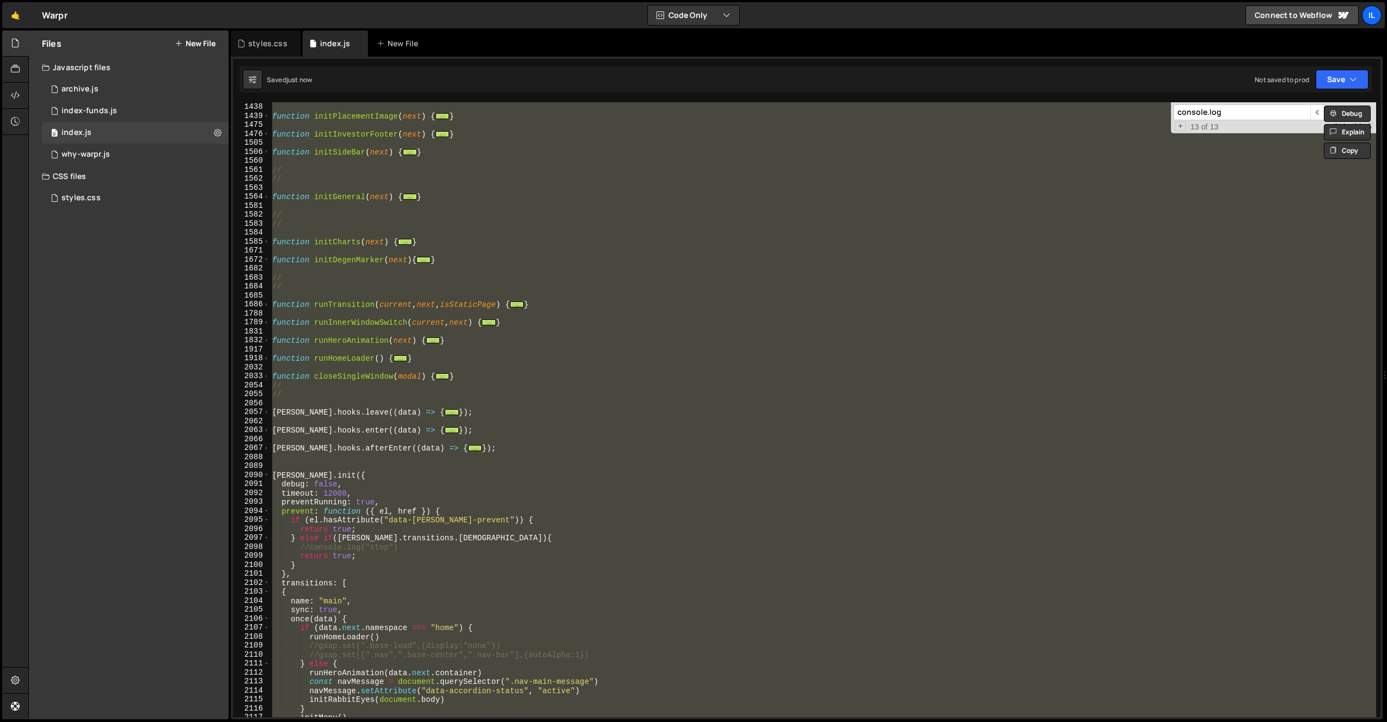
type textarea "}"
click at [90, 298] on div "Files New File Javascript files 0 archive.js 0 0 index-funds.js 0 0 index.js 0 0" at bounding box center [129, 374] width 200 height 689
click at [196, 44] on button "New File" at bounding box center [195, 43] width 41 height 9
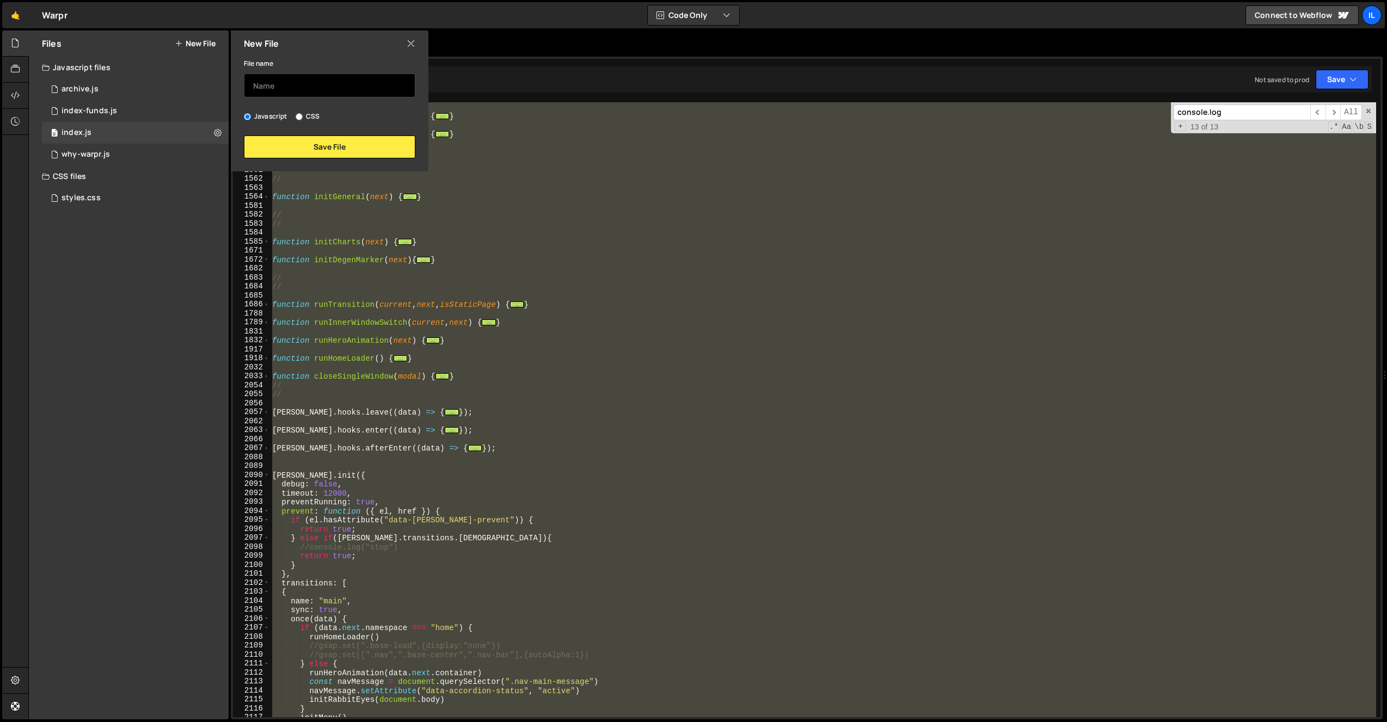
click at [284, 89] on input "text" at bounding box center [329, 85] width 171 height 24
type input "[EMAIL_ADDRESS]"
click at [291, 143] on button "Save File" at bounding box center [329, 146] width 171 height 23
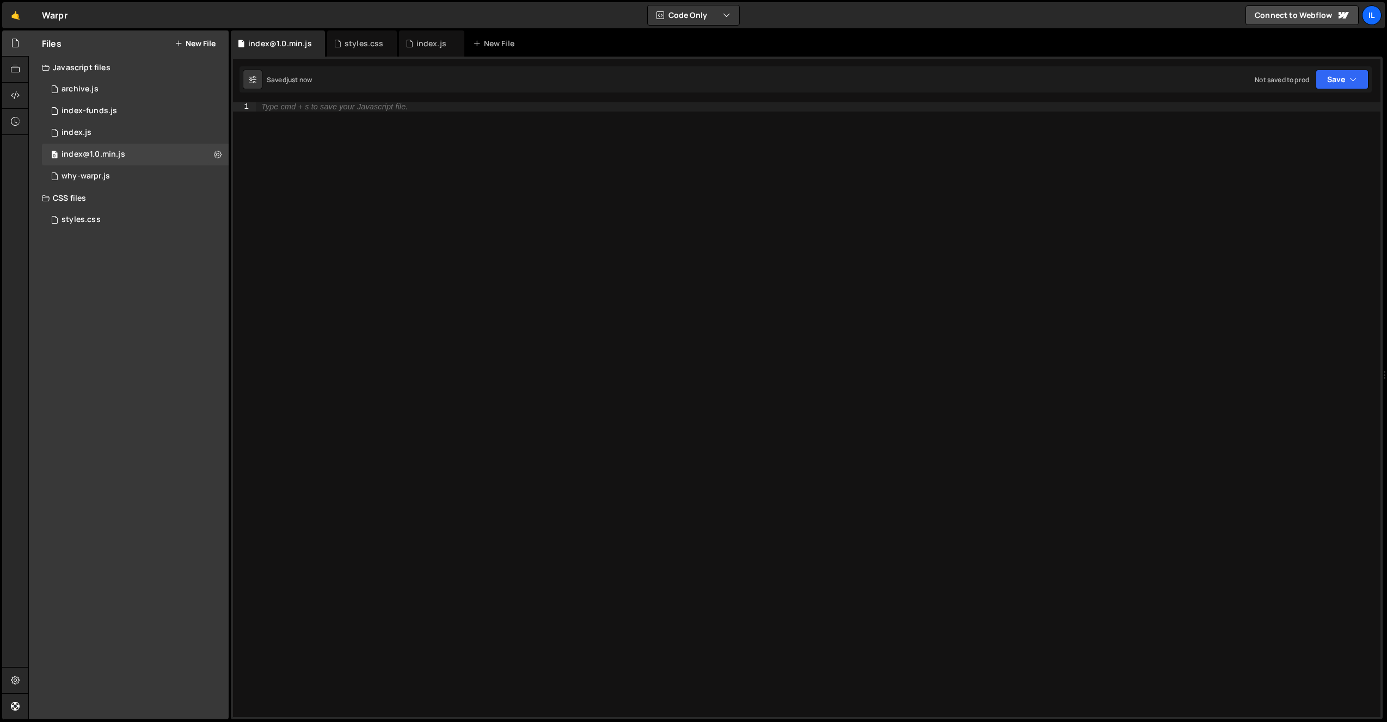
click at [467, 187] on div "Type cmd + s to save your Javascript file." at bounding box center [818, 418] width 1124 height 633
paste textarea
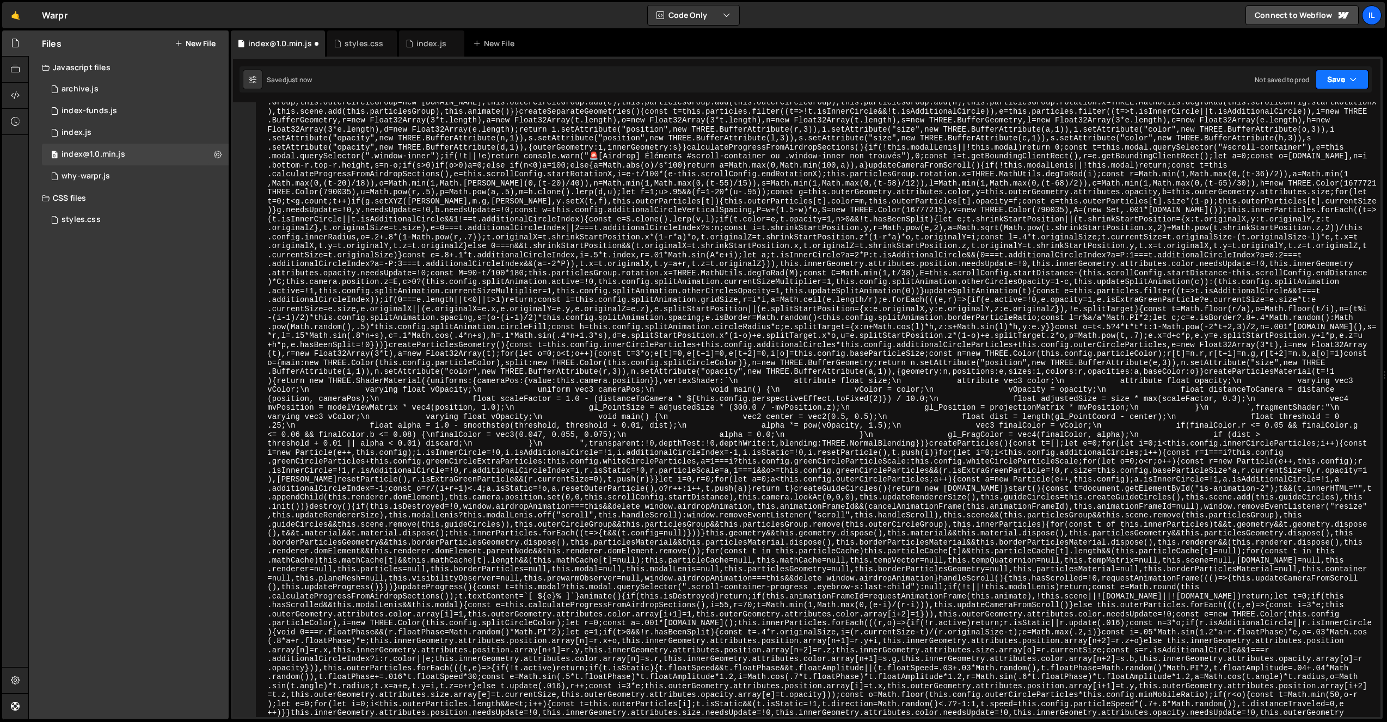
click at [1345, 83] on button "Save" at bounding box center [1341, 80] width 53 height 20
click at [1354, 74] on icon "button" at bounding box center [1353, 79] width 8 height 11
click at [1289, 150] on div "Not saved to prod" at bounding box center [1304, 153] width 113 height 13
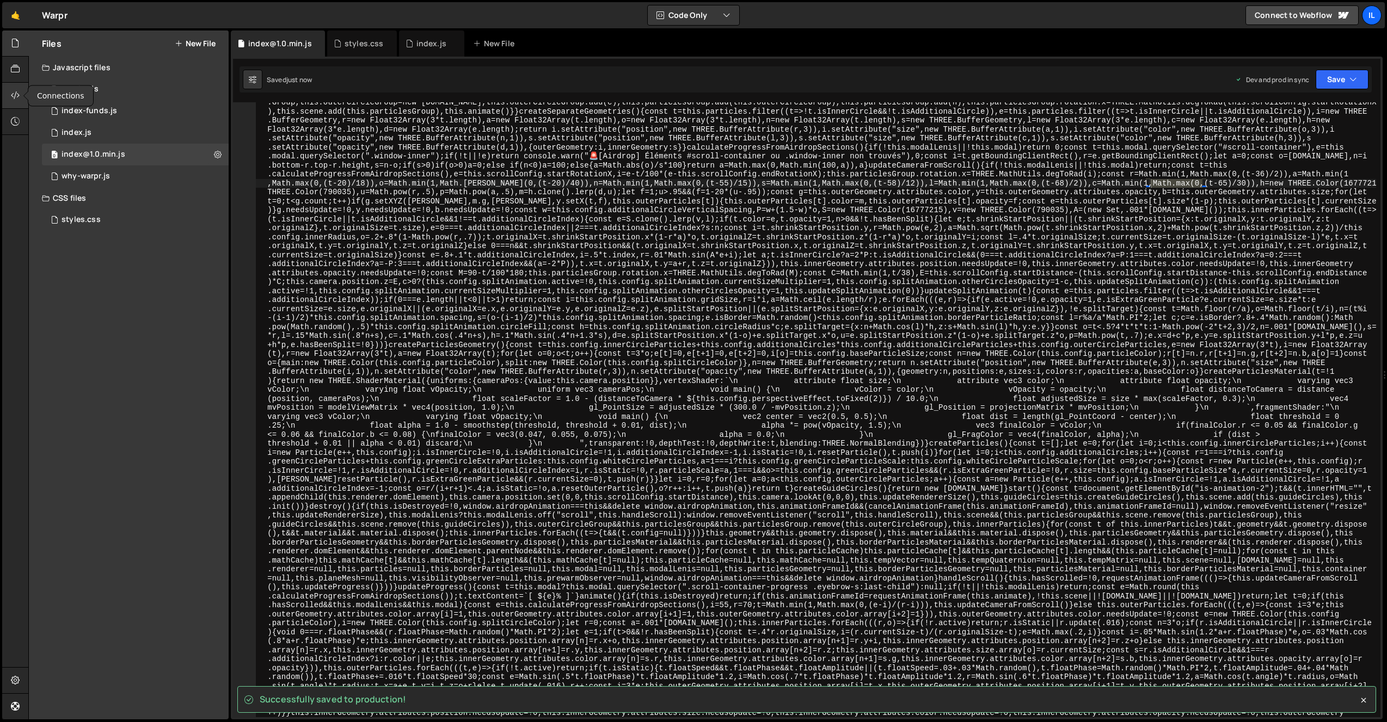
click at [20, 91] on div at bounding box center [15, 96] width 27 height 26
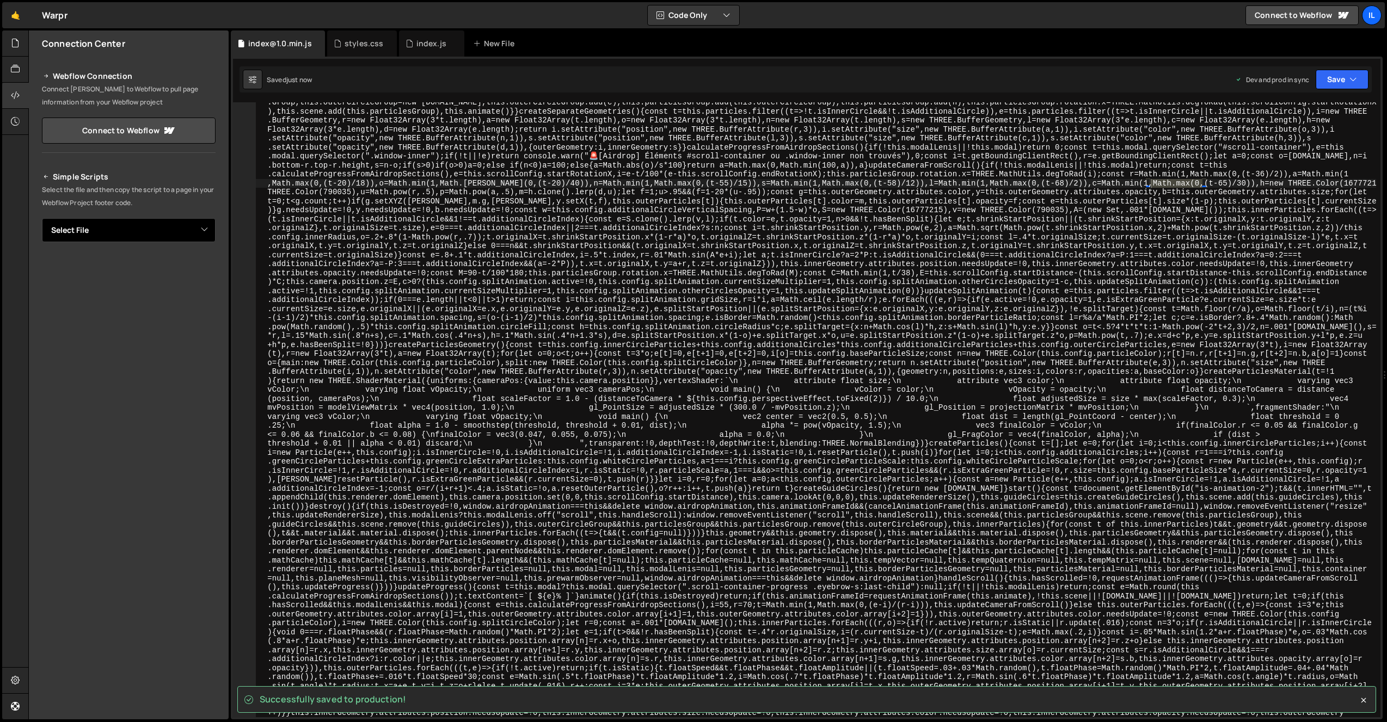
click at [184, 239] on select "Select File archive.js index-funds.js index.js why-warpr.js styles.css index@1.…" at bounding box center [129, 230] width 174 height 24
select select "47791"
click at [42, 218] on select "Select File archive.js index-funds.js index.js why-warpr.js styles.css index@1.…" at bounding box center [129, 230] width 174 height 24
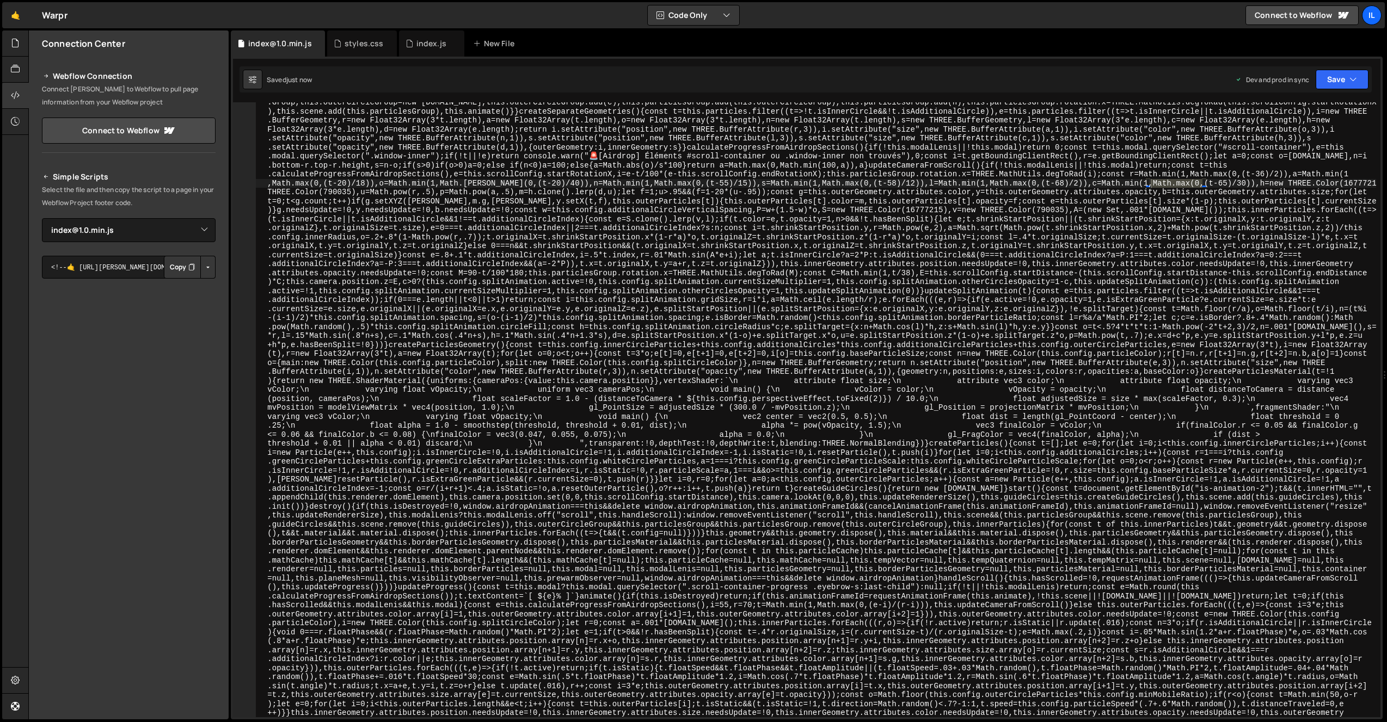
click at [208, 269] on button "Button group with nested dropdown" at bounding box center [207, 267] width 15 height 23
click at [183, 301] on link "Copy Production js" at bounding box center [170, 302] width 90 height 15
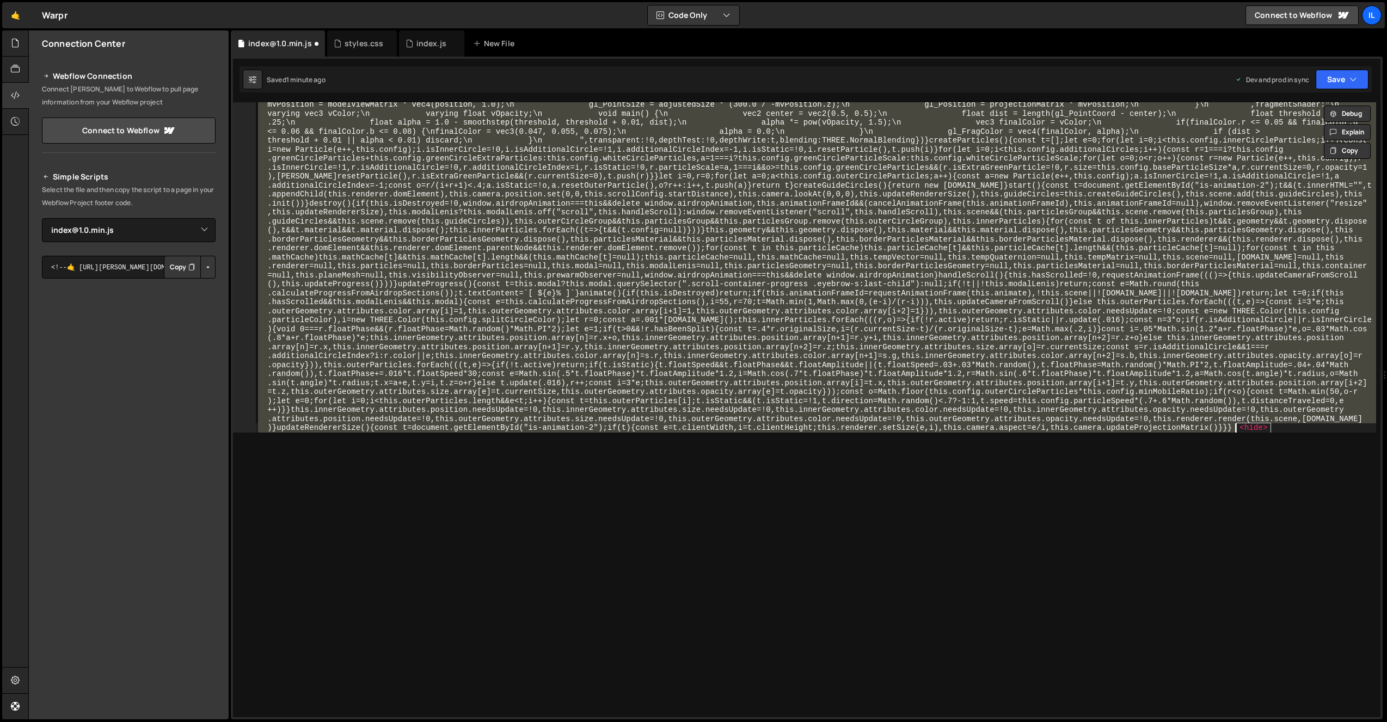
scroll to position [3665, 0]
click at [444, 183] on div "gsap . registerPlugin ( ScrollTrigger , SplitText , CustomEase , Draggable , Sc…" at bounding box center [816, 409] width 1120 height 615
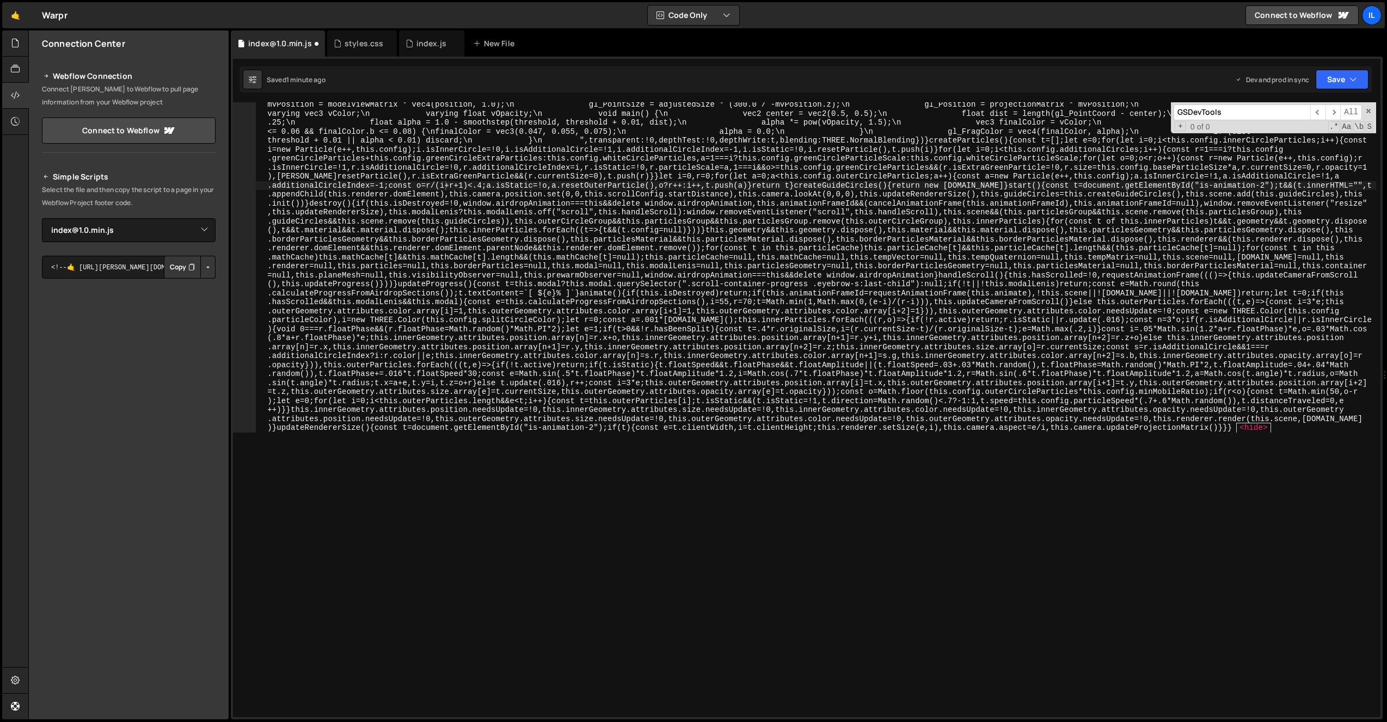
scroll to position [0, 0]
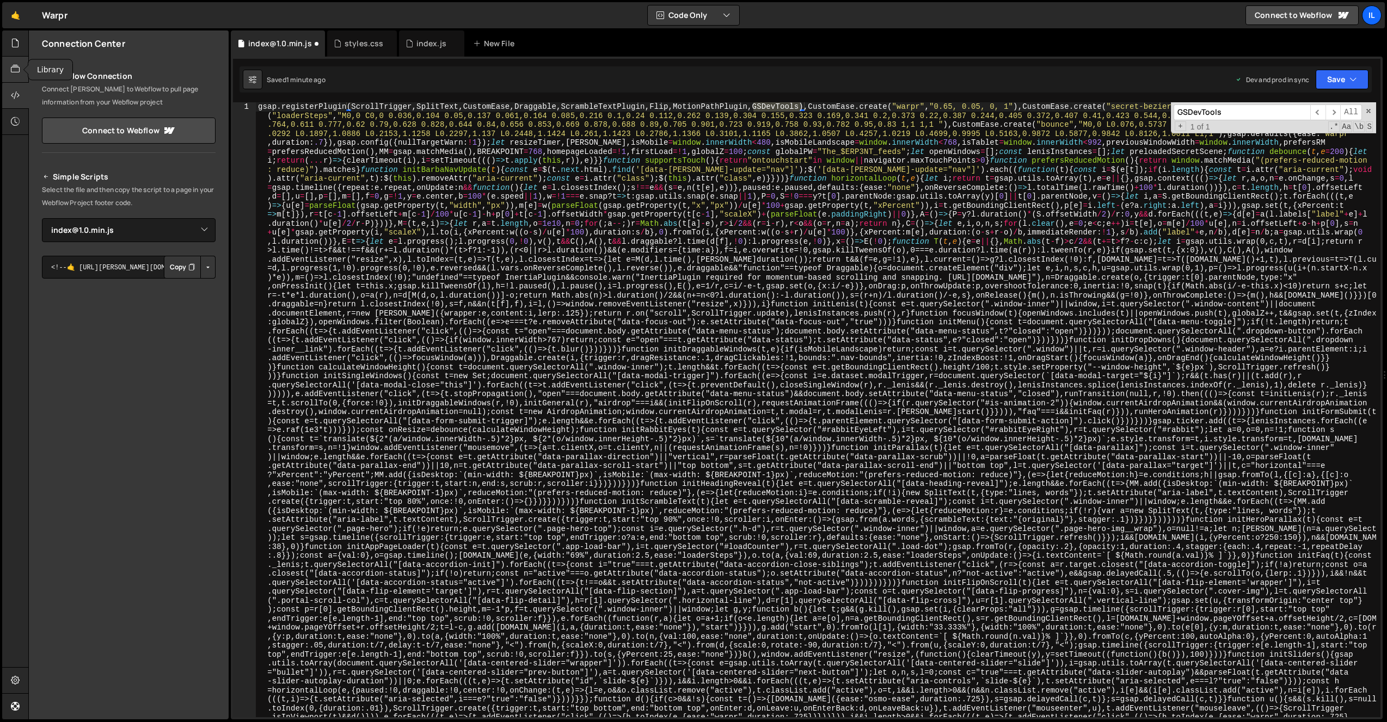
type input "GSDevTools"
click at [13, 59] on div at bounding box center [15, 70] width 27 height 26
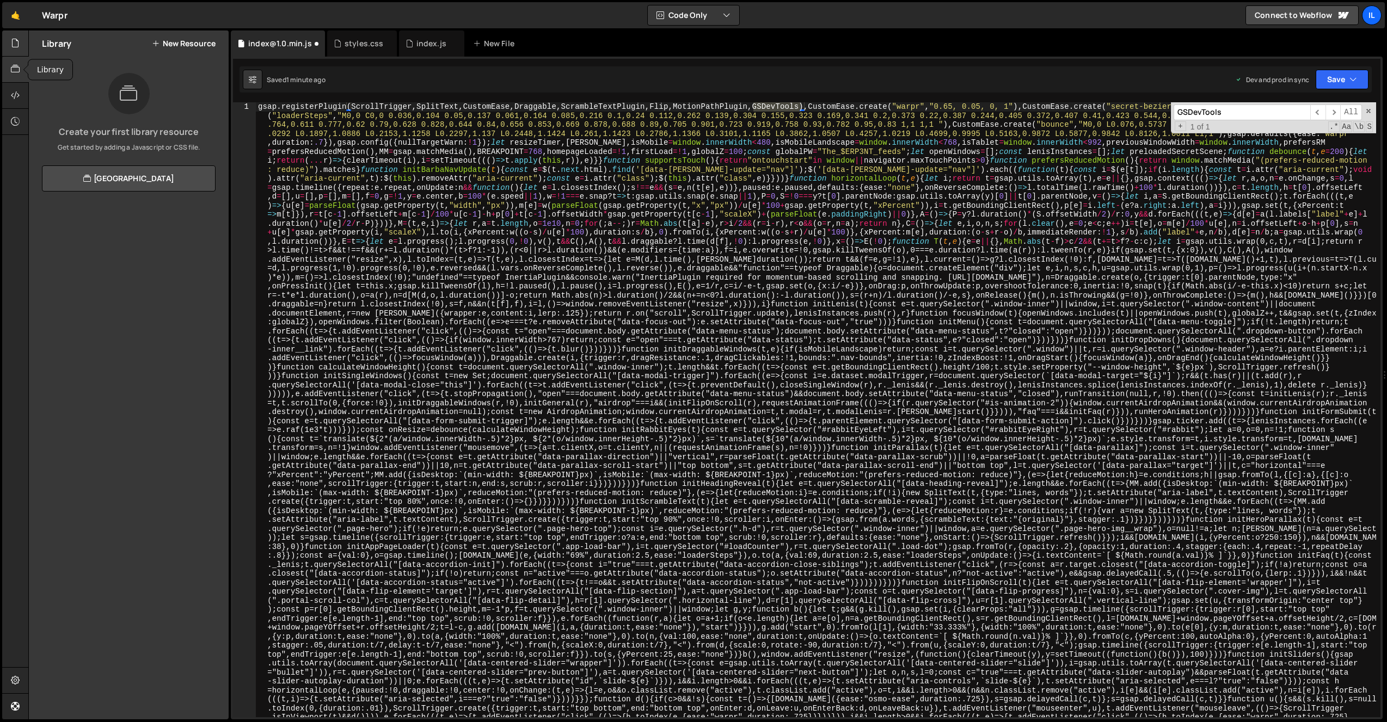
click at [15, 42] on icon at bounding box center [15, 43] width 9 height 12
click at [84, 133] on div "index.js" at bounding box center [76, 133] width 30 height 10
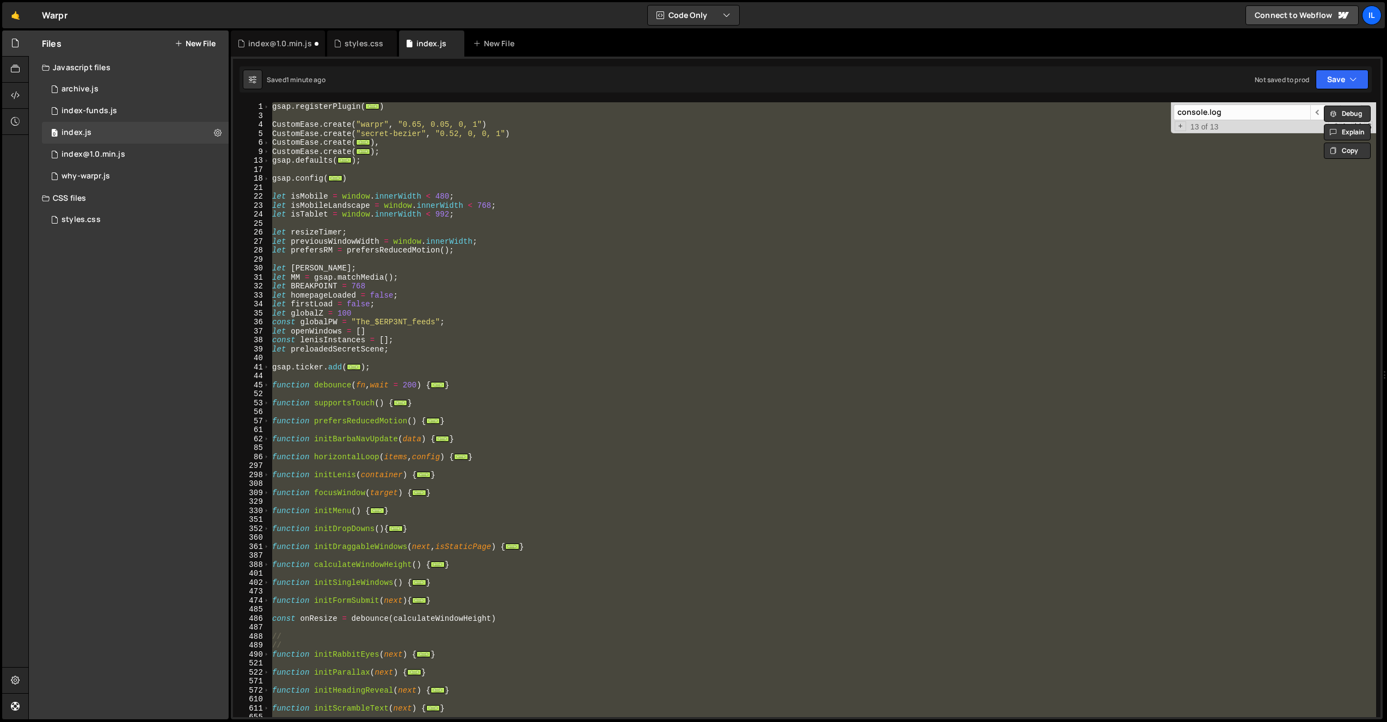
click at [413, 144] on div "gsap . registerPlugin ( ... ) CustomEase . create ( "warpr" , "0.65, 0.05, 0, 1…" at bounding box center [823, 409] width 1106 height 615
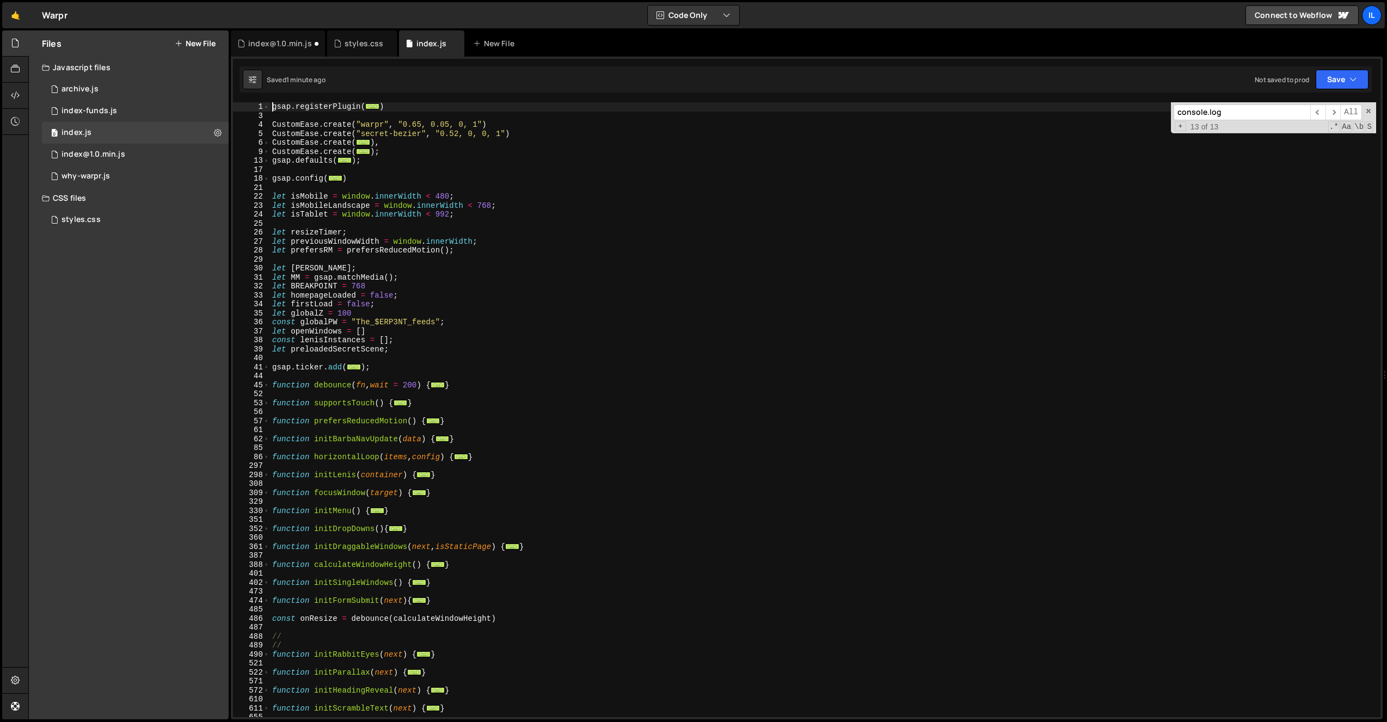
click at [270, 106] on div "gsap . registerPlugin ( ... ) CustomEase . create ( "warpr" , "0.65, 0.05, 0, 1…" at bounding box center [823, 418] width 1106 height 633
click at [266, 107] on span at bounding box center [266, 106] width 6 height 9
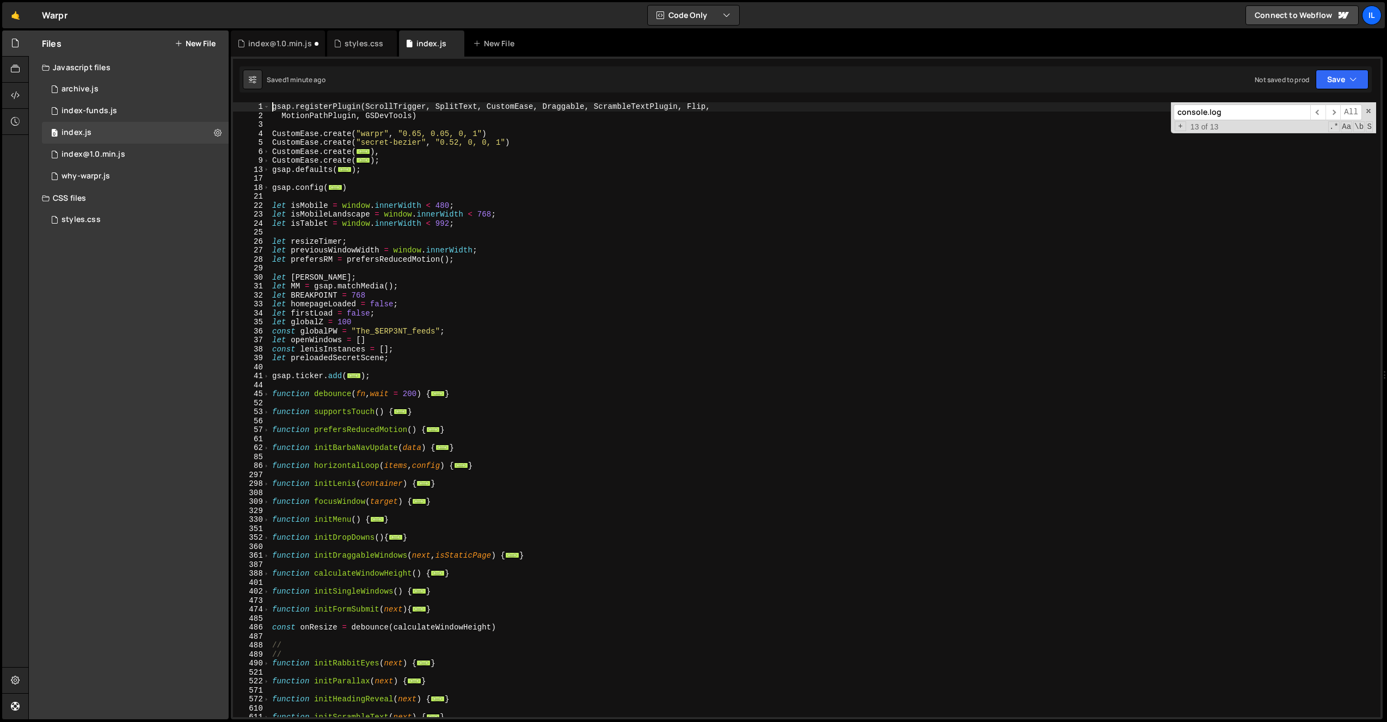
click at [381, 118] on div "gsap . registerPlugin ( ScrollTrigger , SplitText , CustomEase , Draggable , Sc…" at bounding box center [823, 418] width 1106 height 633
click at [418, 131] on div "gsap . registerPlugin ( ScrollTrigger , SplitText , CustomEase , Draggable , Sc…" at bounding box center [823, 418] width 1106 height 633
type textarea "}"
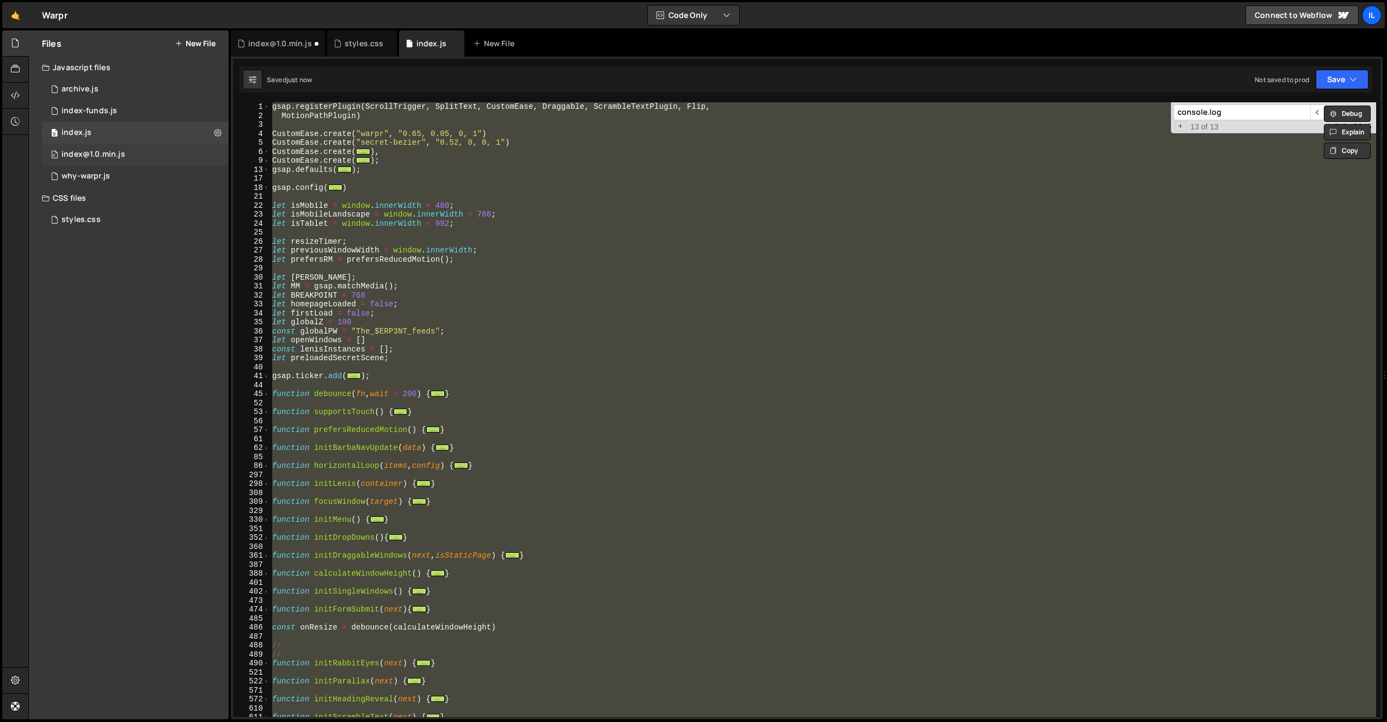
click at [98, 150] on div "index@1.0.min.js" at bounding box center [93, 155] width 64 height 10
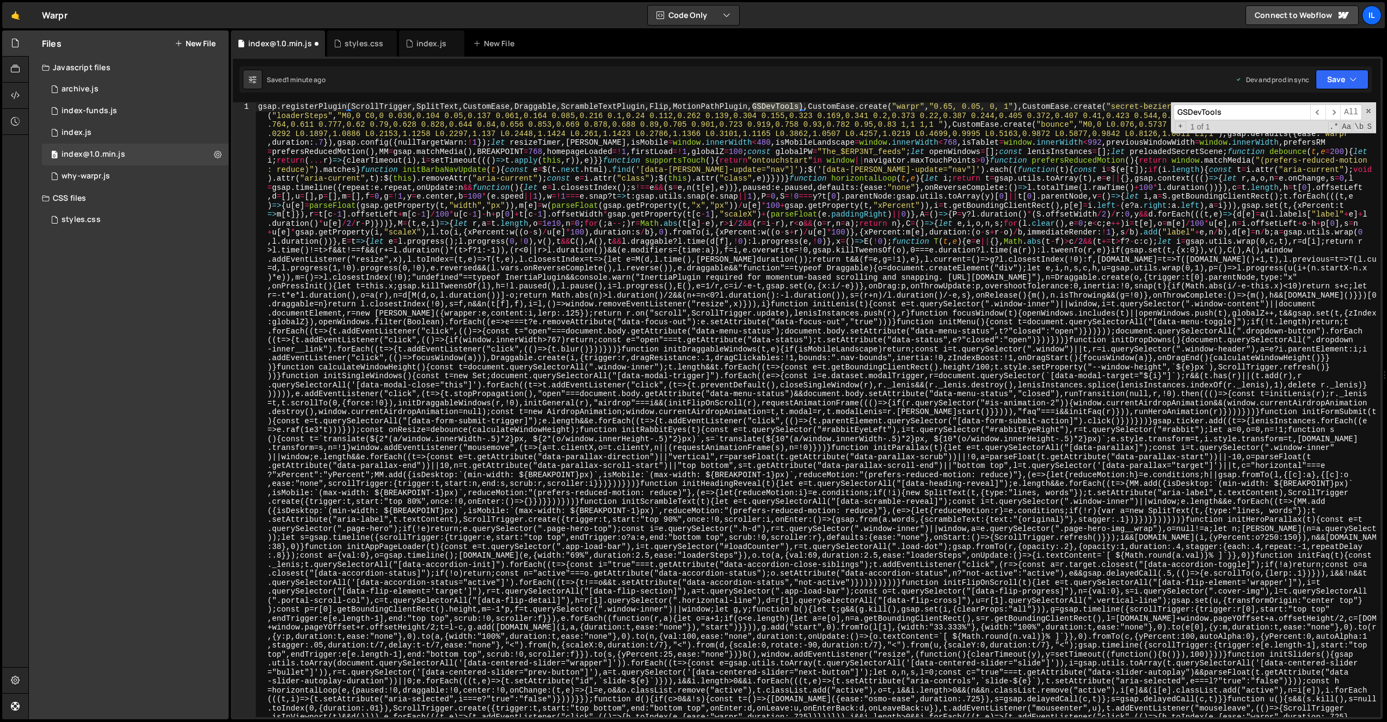
click at [328, 59] on div "let isMobile = window.innerWidth < 480; 1 2 3 4 5 6 9 13 17 18 21 22 23 24 25 2…" at bounding box center [806, 59] width 1147 height 0
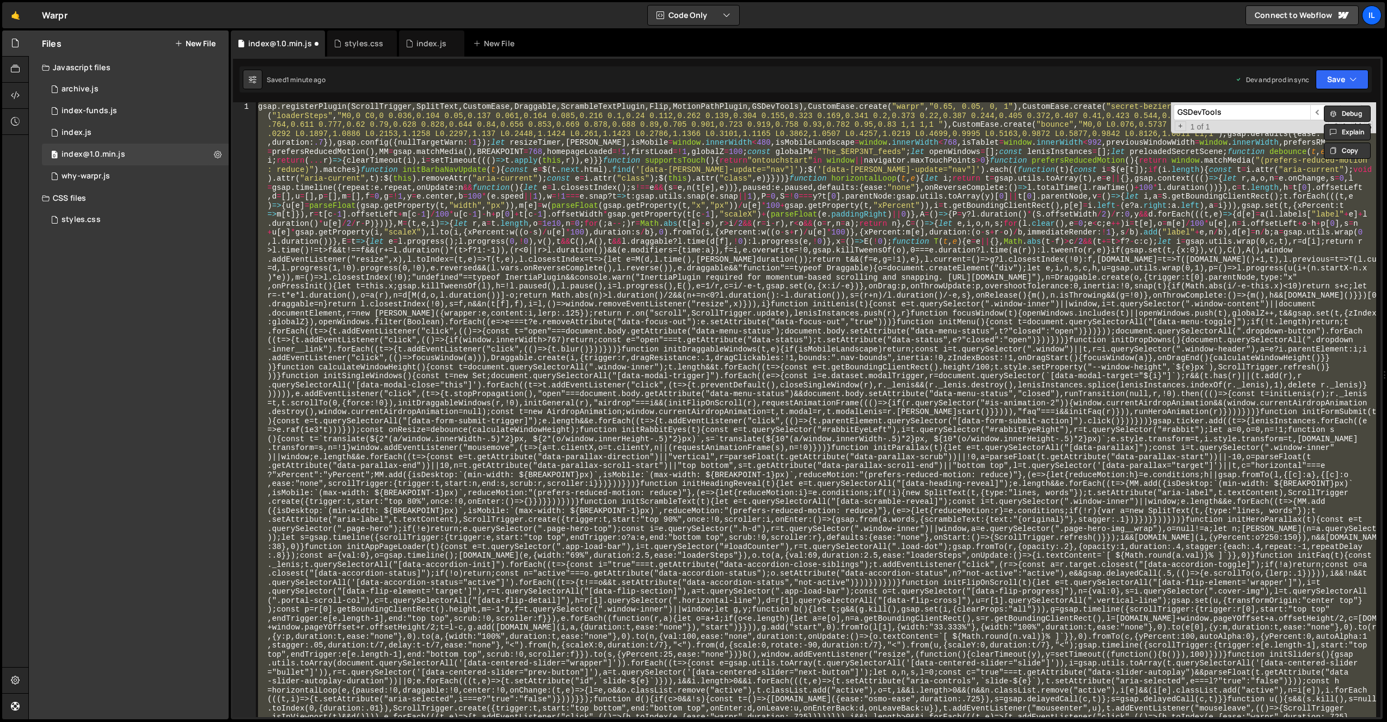
scroll to position [3380, 0]
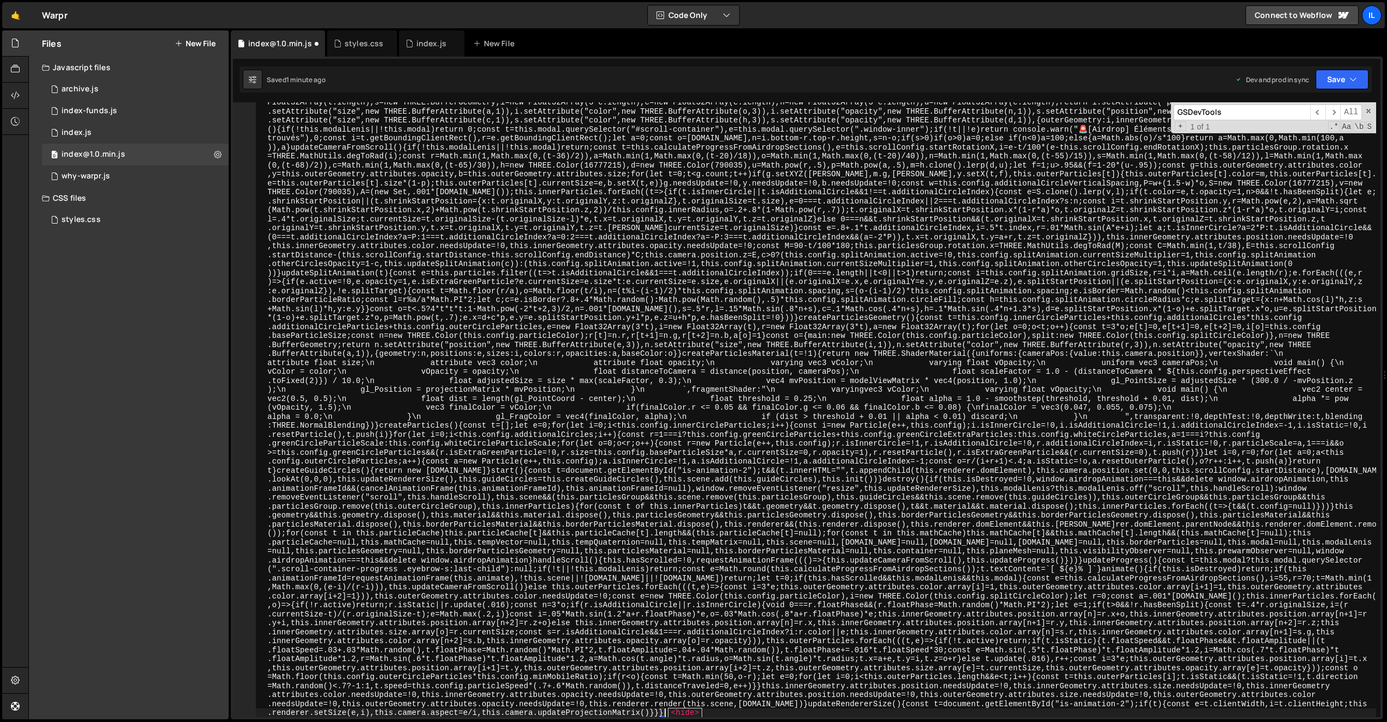
click at [1169, 83] on div "Saved 1 minute ago Dev and prod in sync Upgrade to Edit Save Save to Staging S …" at bounding box center [805, 79] width 1132 height 26
drag, startPoint x: 1116, startPoint y: 150, endPoint x: 1211, endPoint y: 121, distance: 99.3
click at [1368, 109] on span at bounding box center [1368, 111] width 8 height 8
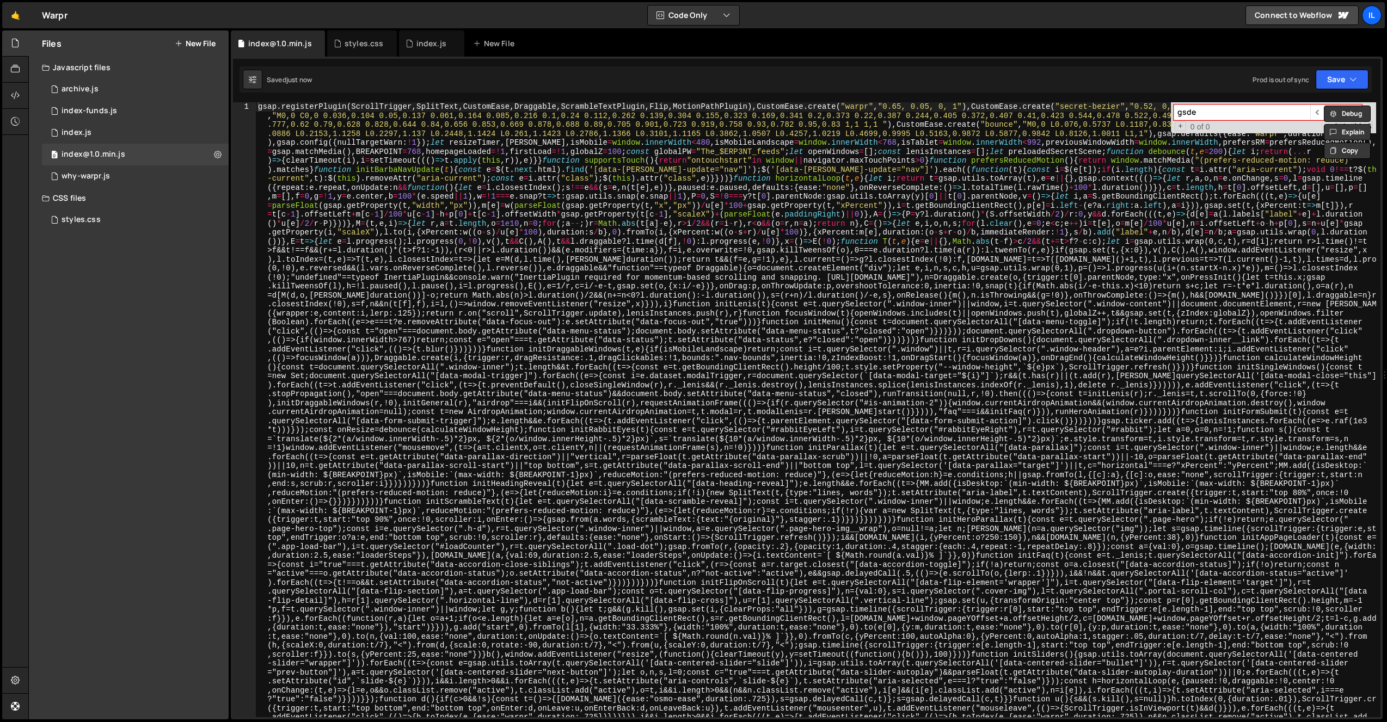
type input "gsdev"
type textarea "gsap.registerPlugin(ScrollTrigger,SplitText,CustomEase,Draggable,ScrambleTextPl…"
drag, startPoint x: 1355, startPoint y: 90, endPoint x: 1352, endPoint y: 81, distance: 9.1
click at [1354, 89] on div "Saved just now Prod is out of sync Upgrade to Edit Save Save to Staging S Saved…" at bounding box center [805, 79] width 1132 height 26
click at [1352, 77] on icon "button" at bounding box center [1353, 79] width 8 height 11
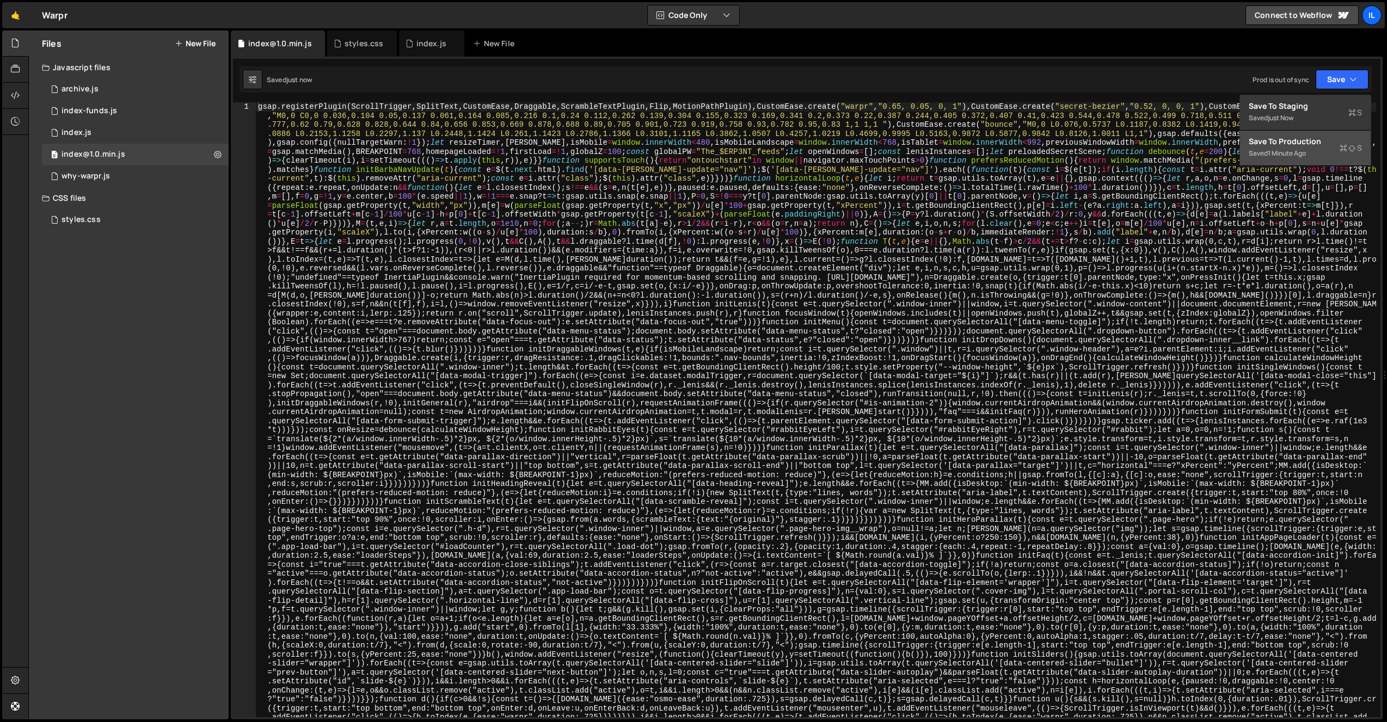
click at [1303, 157] on div "1 minute ago" at bounding box center [1286, 153] width 38 height 9
